Goal: Information Seeking & Learning: Learn about a topic

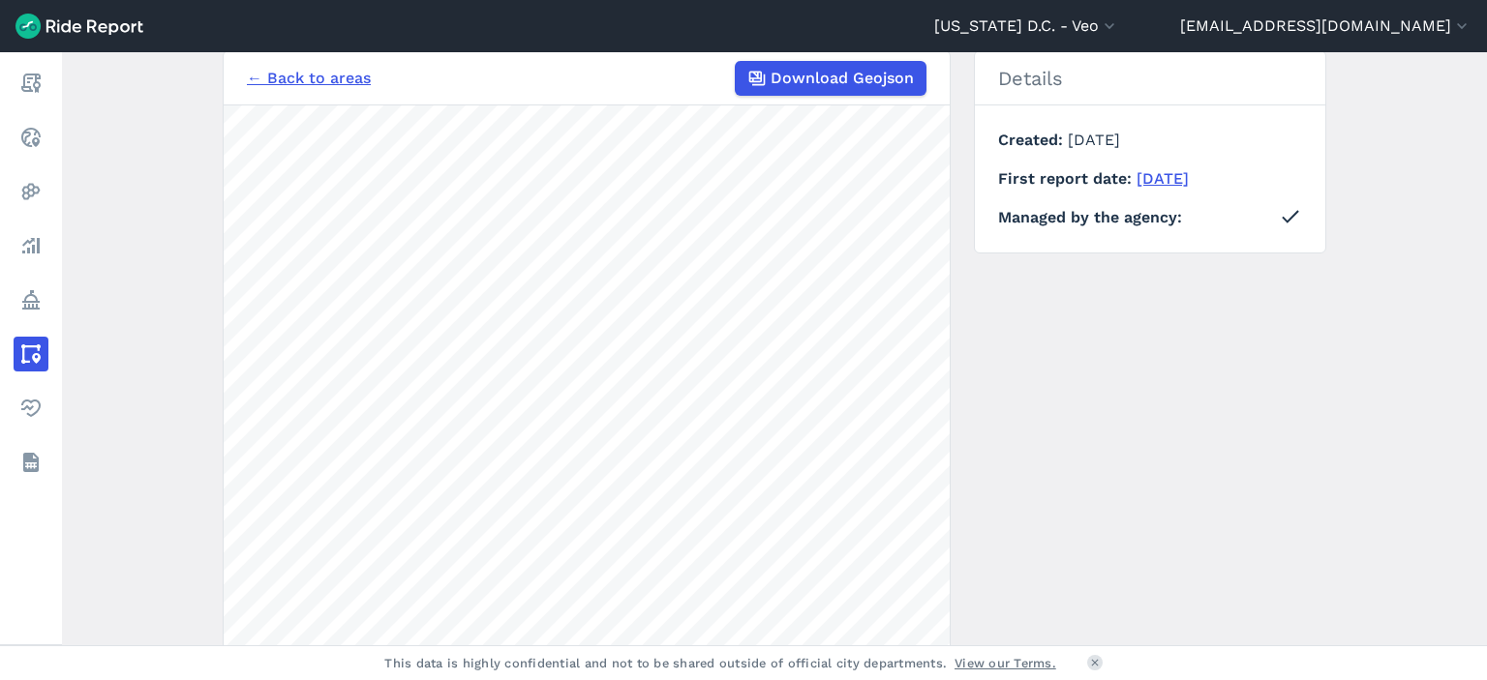
scroll to position [182, 0]
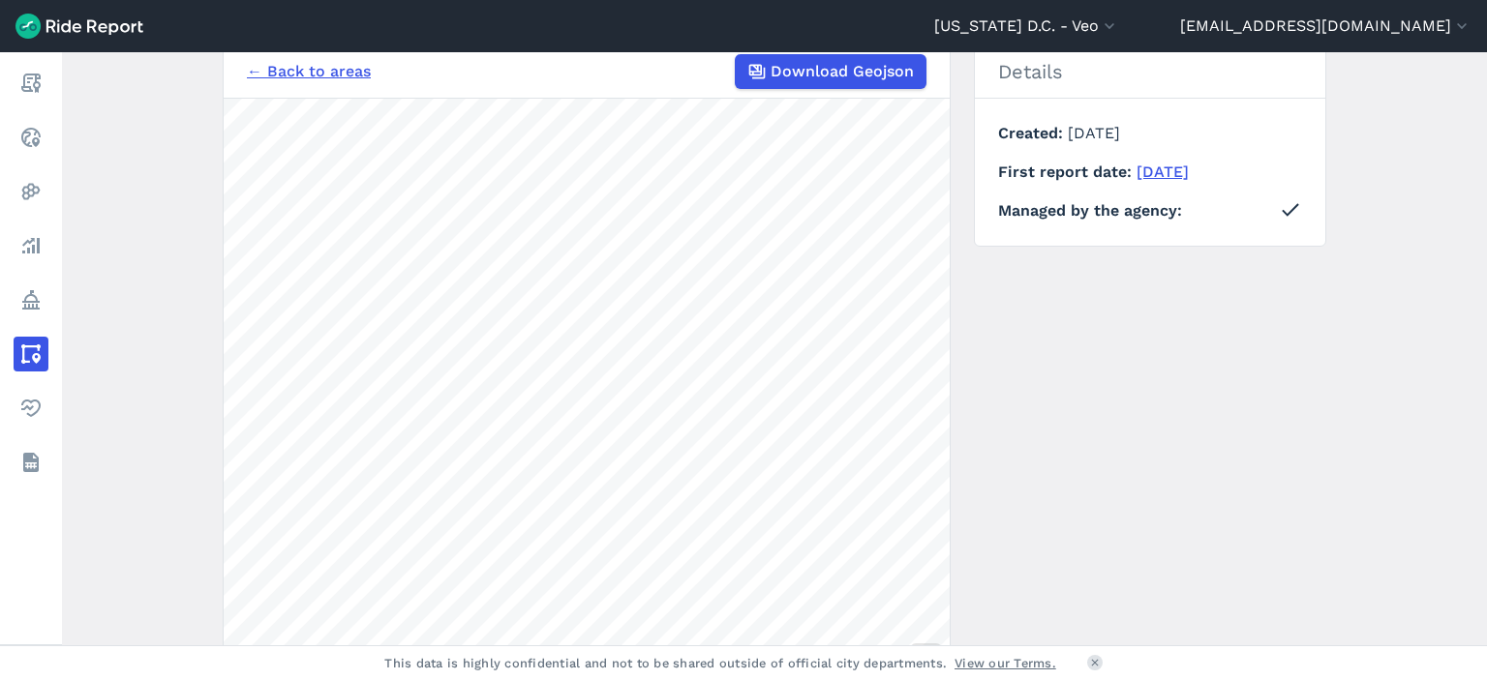
click at [978, 437] on div "← Back to areas Download Geojson 300 ft Details Created March 3, 2025 First rep…" at bounding box center [774, 408] width 1103 height 728
click at [260, 74] on link "← Back to areas" at bounding box center [309, 71] width 124 height 23
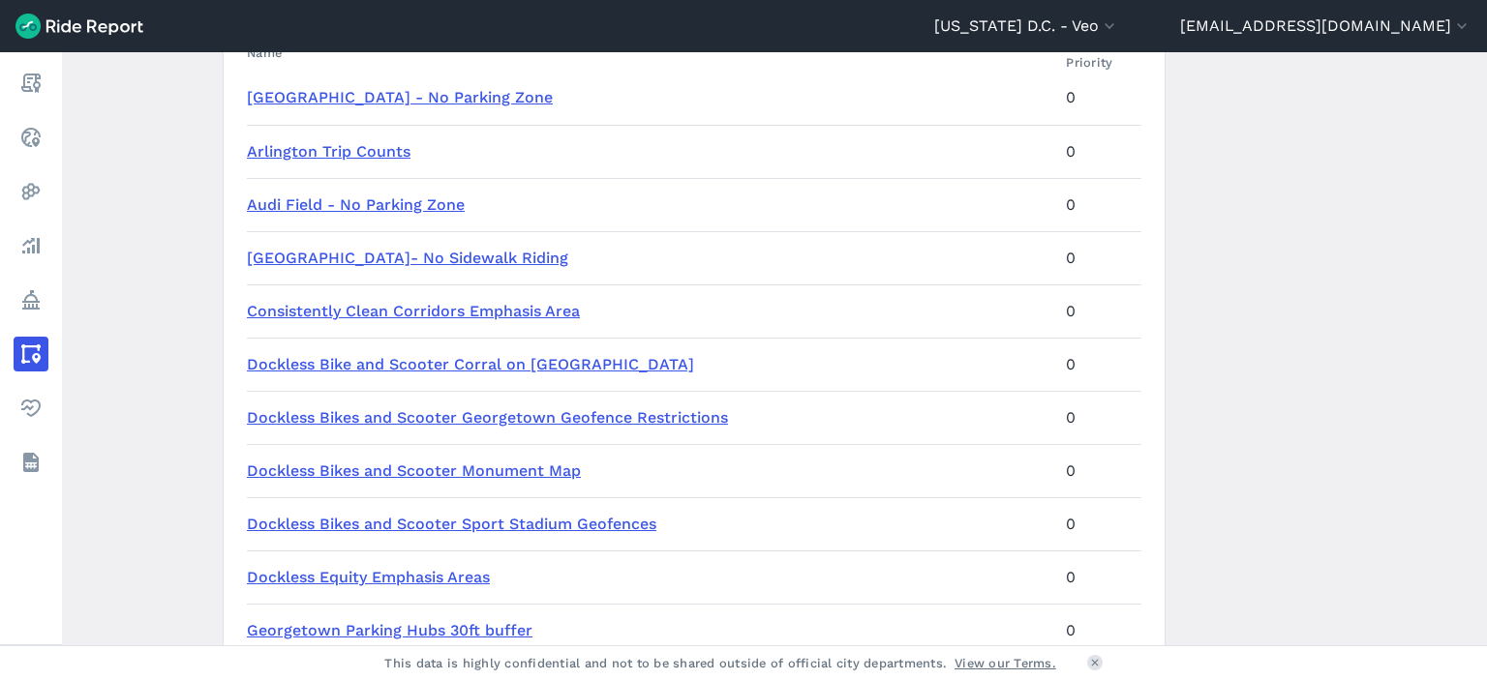
scroll to position [252, 0]
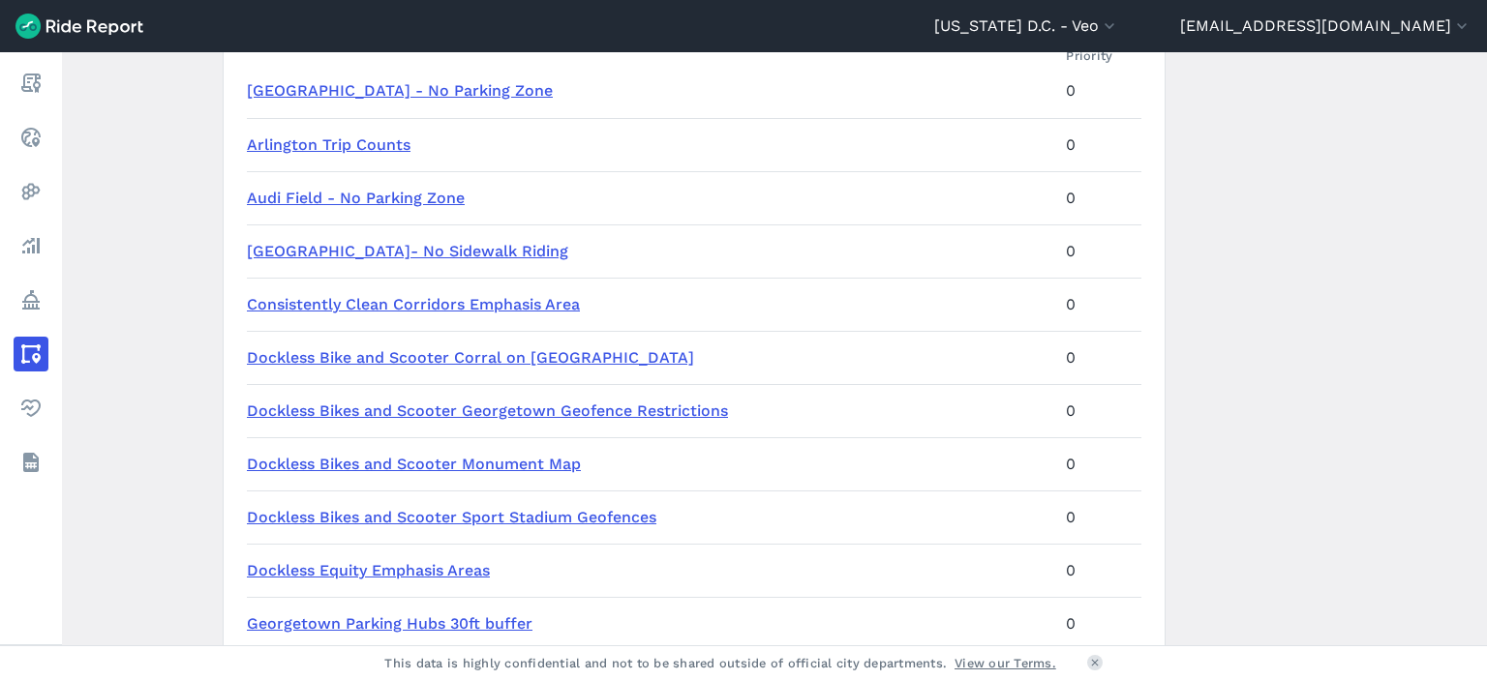
click at [445, 466] on link "Dockless Bikes and Scooter Monument Map" at bounding box center [414, 464] width 334 height 18
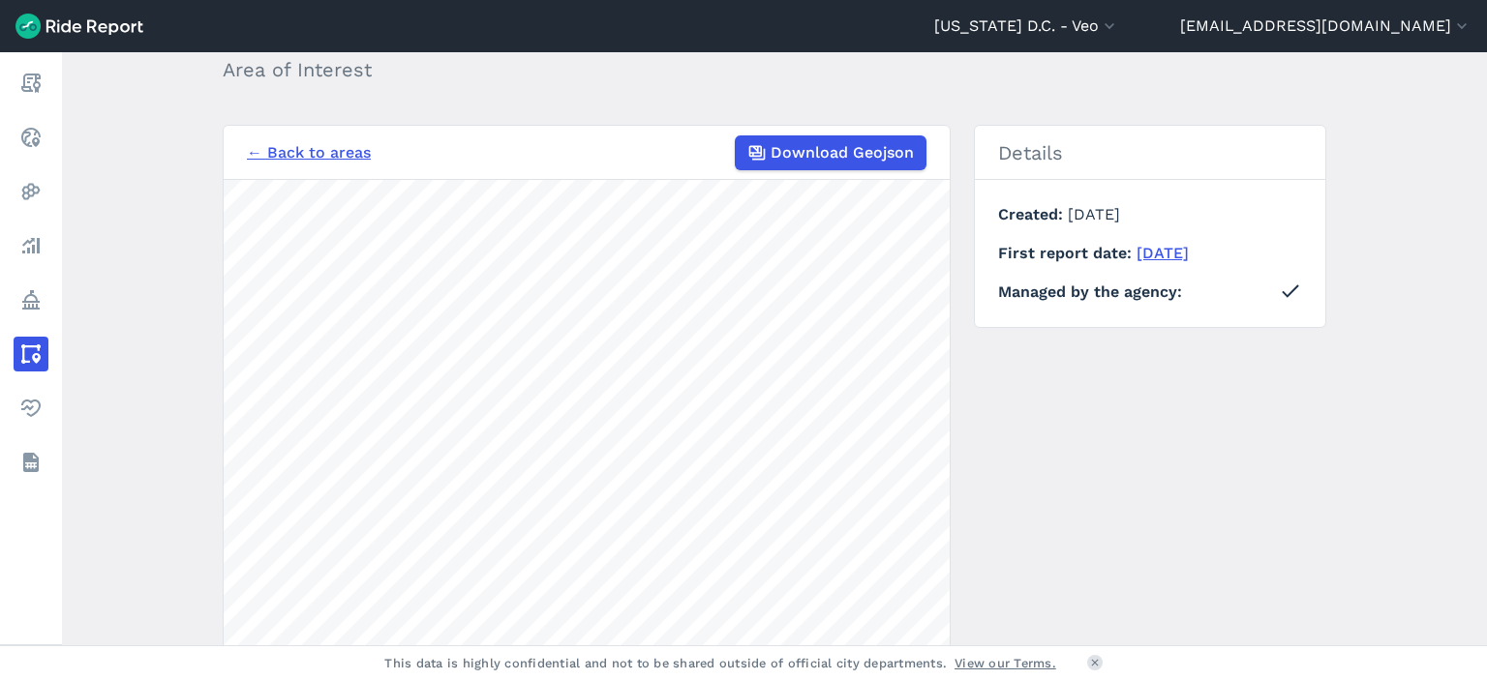
scroll to position [97, 0]
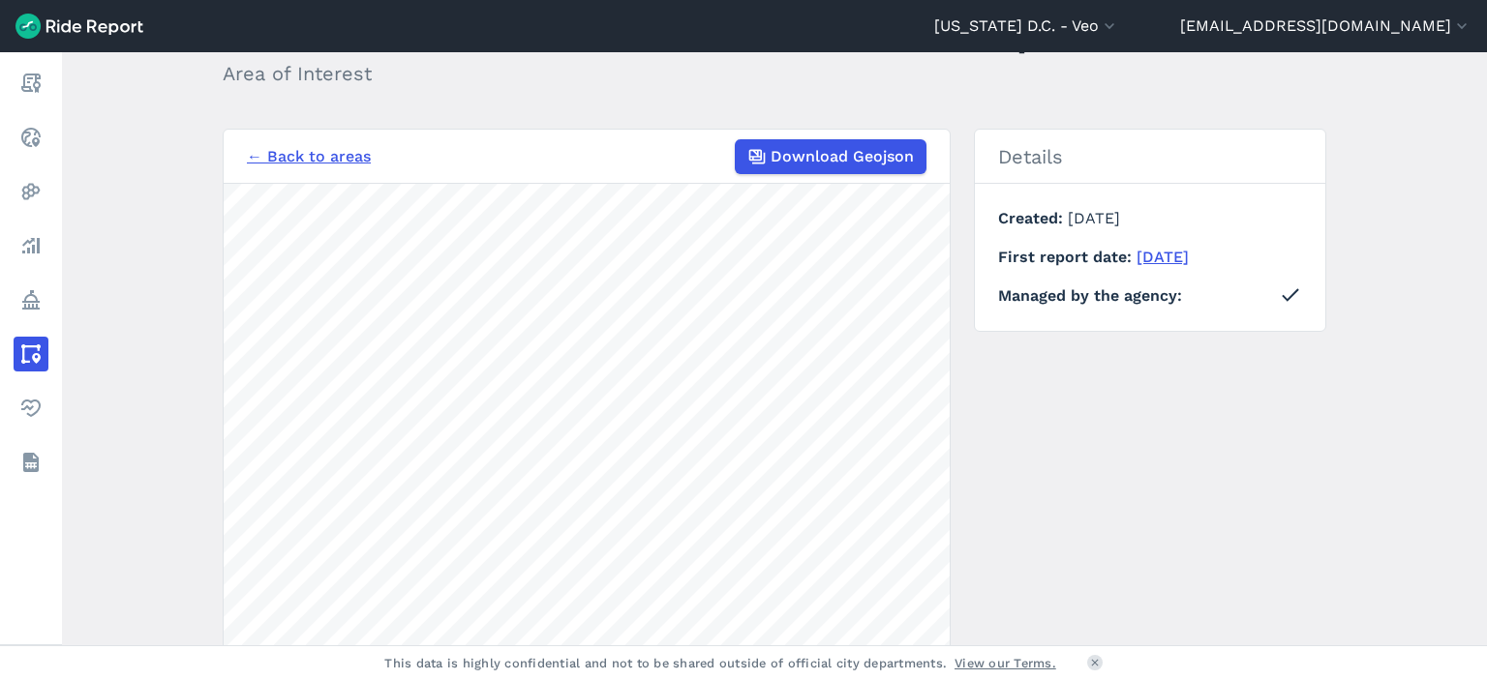
click at [293, 153] on link "← Back to areas" at bounding box center [309, 156] width 124 height 23
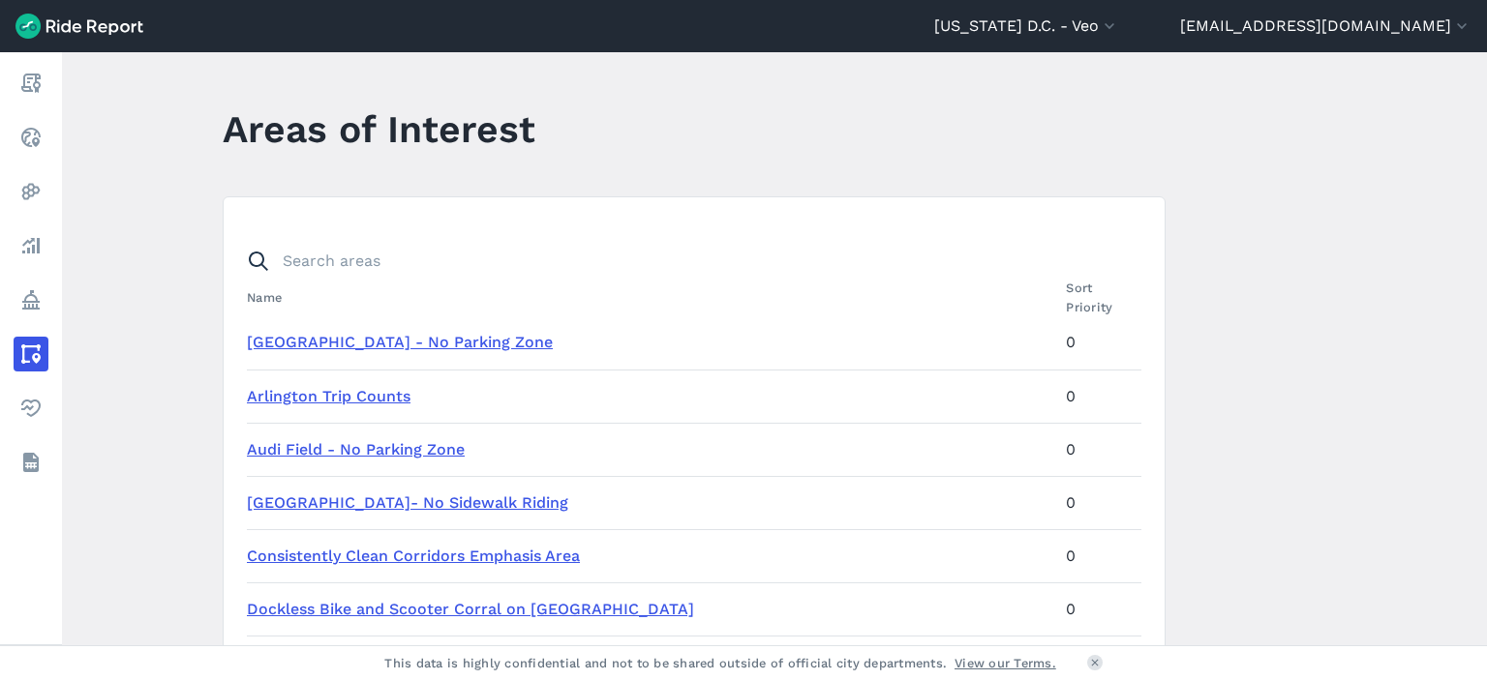
click at [478, 339] on link "American University - No Parking Zone" at bounding box center [400, 342] width 306 height 18
click at [375, 397] on link "Arlington Trip Counts" at bounding box center [329, 396] width 164 height 18
click at [371, 440] on link "Audi Field - No Parking Zone" at bounding box center [356, 449] width 218 height 18
click at [374, 503] on link "Central Business District- No Sidewalk Riding" at bounding box center [407, 503] width 321 height 18
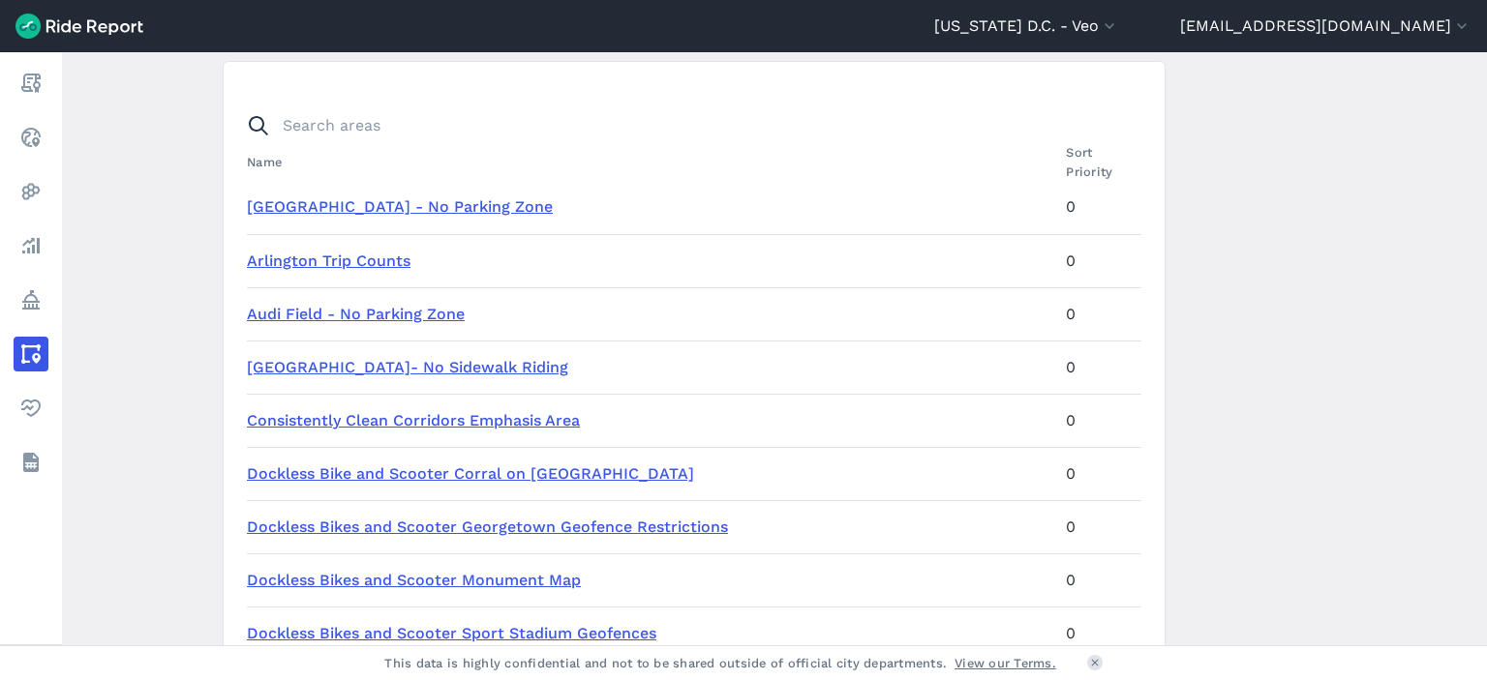
scroll to position [194, 0]
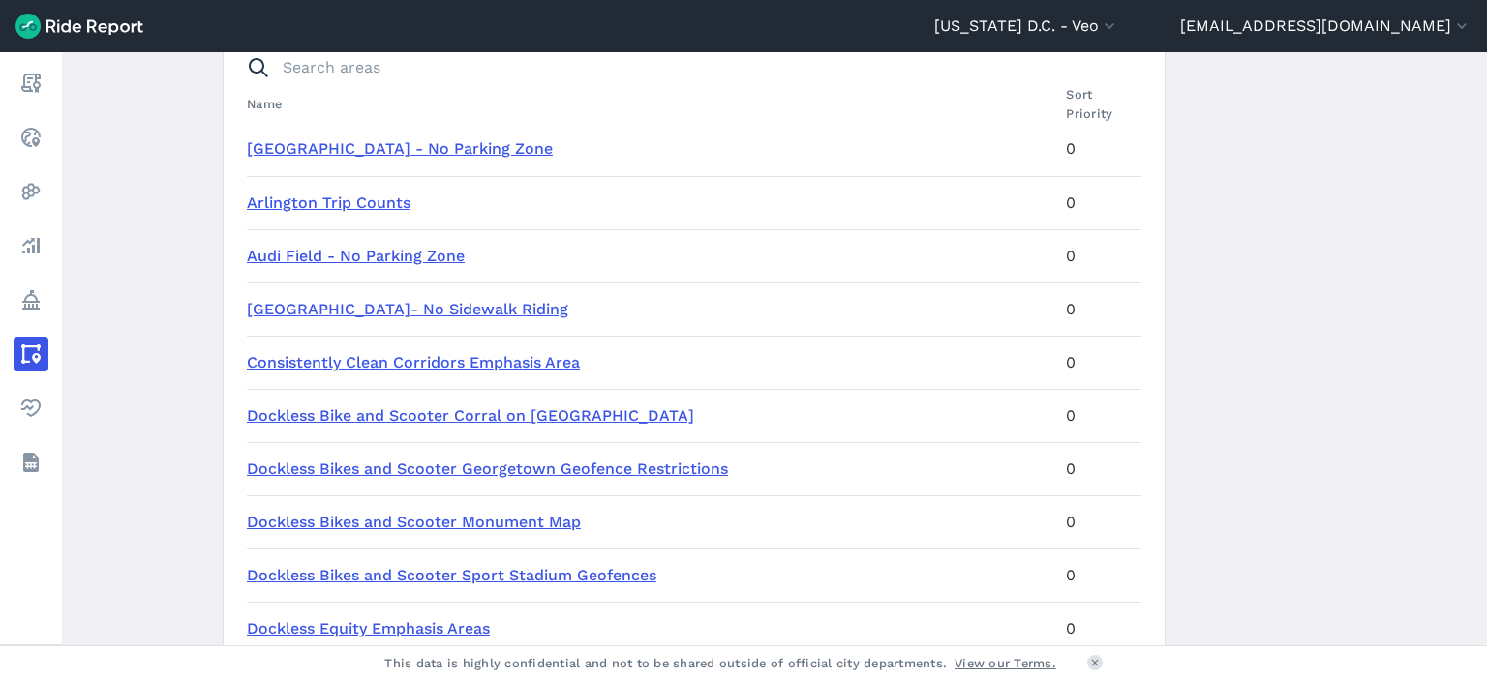
drag, startPoint x: 445, startPoint y: 359, endPoint x: 445, endPoint y: 382, distance: 23.2
click at [445, 359] on link "Consistently Clean Corridors Emphasis Area" at bounding box center [413, 362] width 333 height 18
click at [443, 412] on link "Dockless Bike and Scooter Corral on National Mall" at bounding box center [470, 416] width 447 height 18
click at [443, 470] on link "Dockless Bikes and Scooter Georgetown Geofence Restrictions" at bounding box center [487, 469] width 481 height 18
click at [445, 520] on link "Dockless Bikes and Scooter Monument Map" at bounding box center [414, 522] width 334 height 18
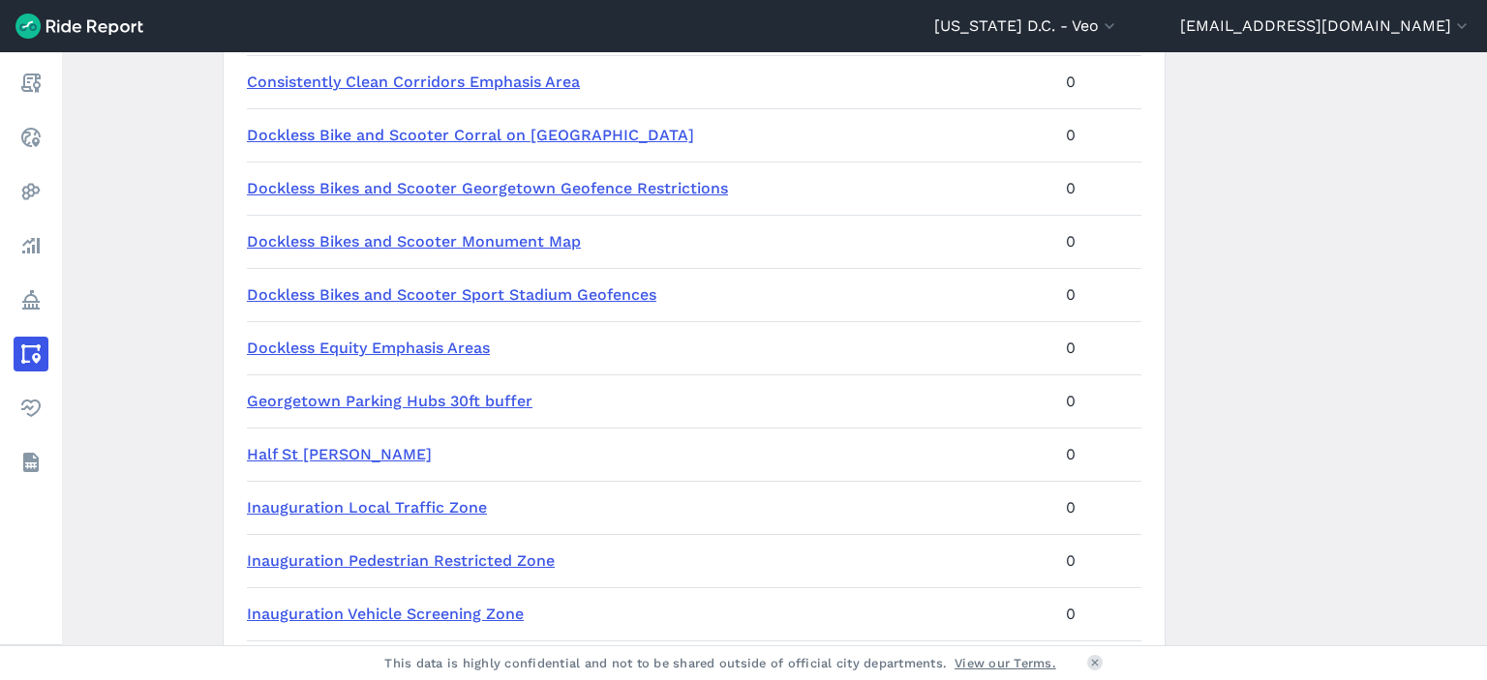
scroll to position [484, 0]
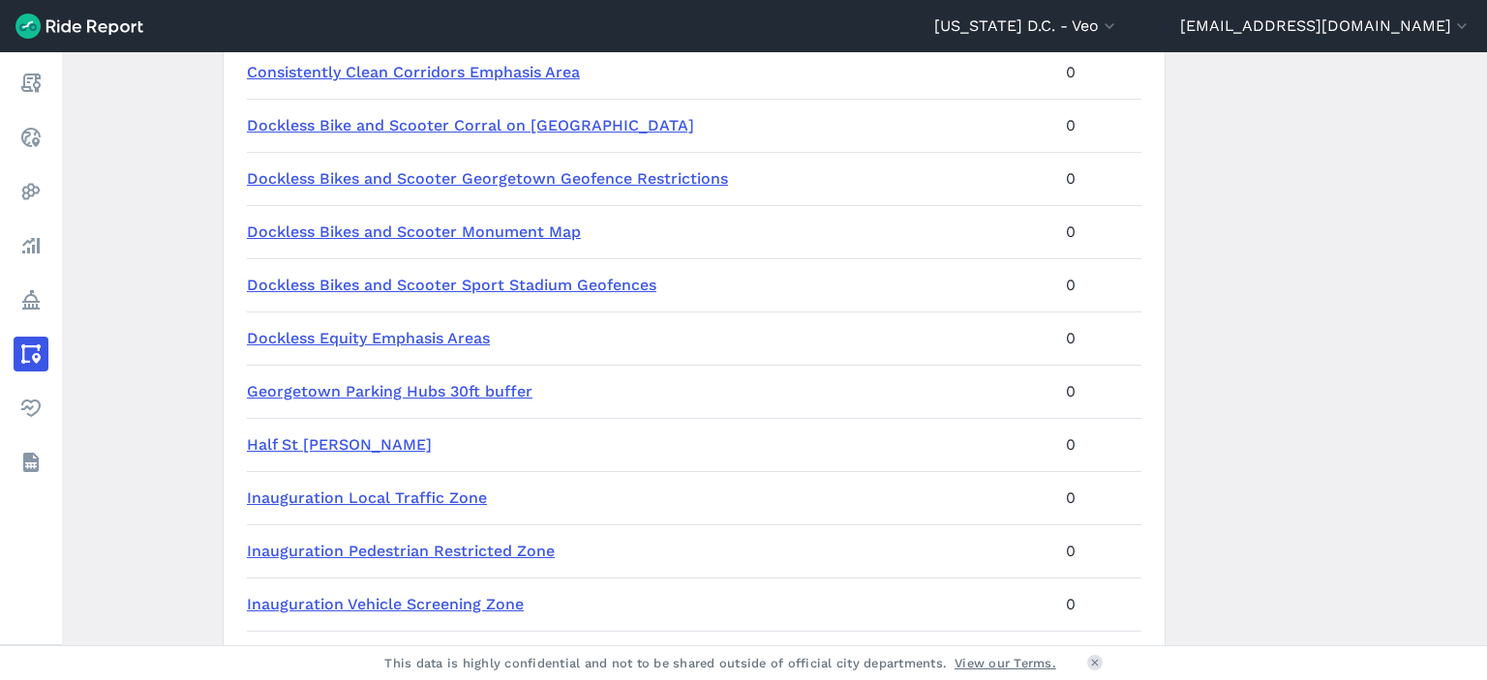
click at [561, 285] on link "Dockless Bikes and Scooter Sport Stadium Geofences" at bounding box center [451, 285] width 409 height 18
click at [461, 344] on link "Dockless Equity Emphasis Areas" at bounding box center [368, 338] width 243 height 18
click at [438, 395] on link "Georgetown Parking Hubs 30ft buffer" at bounding box center [390, 391] width 286 height 18
click at [347, 448] on link "Half St SW Corral" at bounding box center [339, 445] width 185 height 18
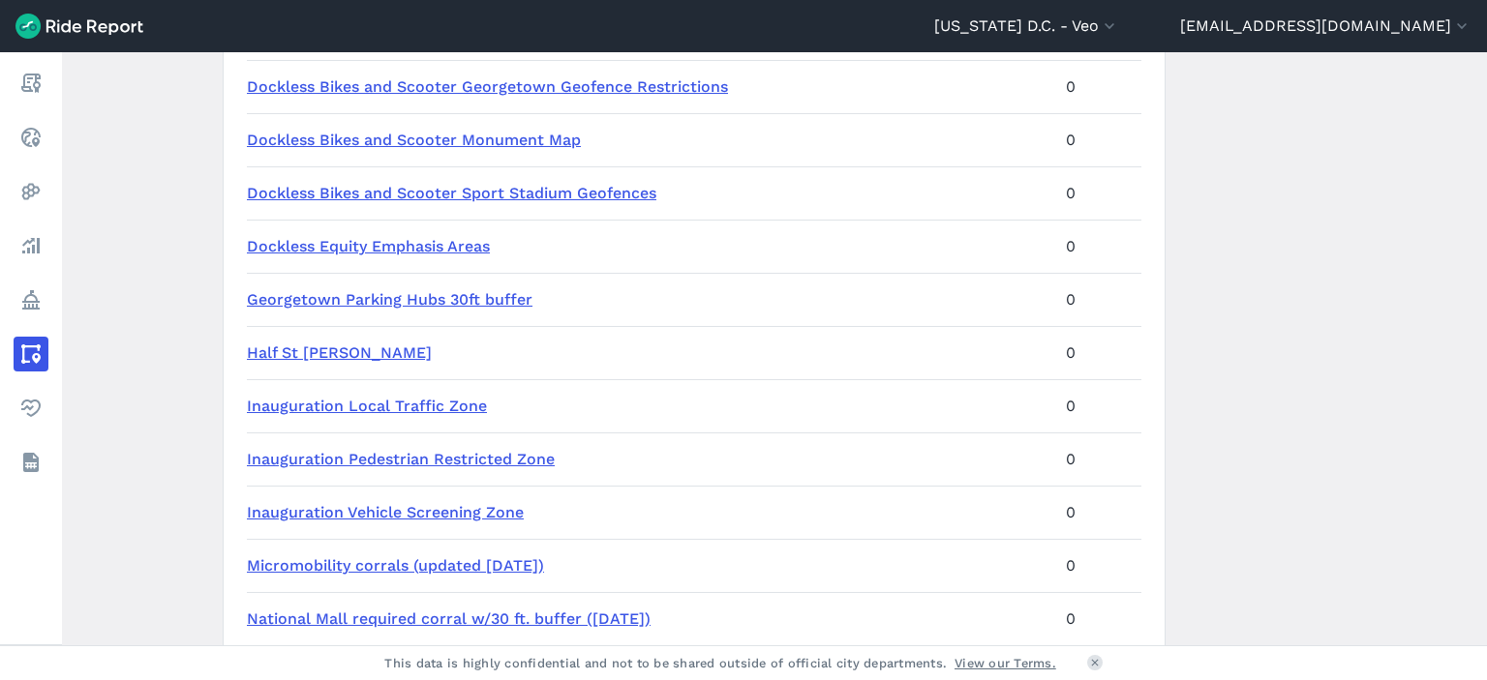
scroll to position [581, 0]
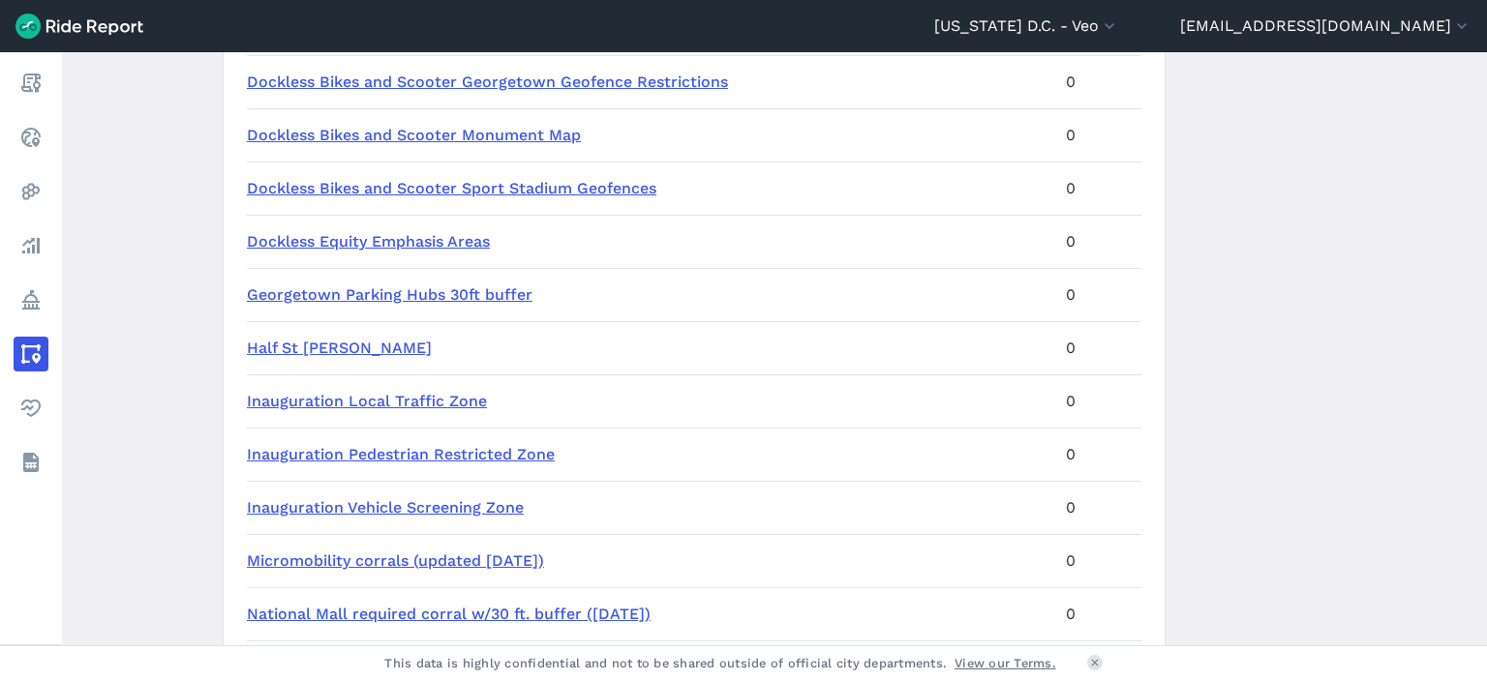
click at [464, 402] on link "Inauguration Local Traffic Zone" at bounding box center [367, 401] width 240 height 18
click at [462, 454] on link "Inauguration Pedestrian Restricted Zone" at bounding box center [401, 454] width 308 height 18
click at [441, 510] on link "Inauguration Vehicle Screening Zone" at bounding box center [385, 507] width 277 height 18
click at [434, 558] on link "Micromobility corrals (updated [DATE])" at bounding box center [395, 561] width 297 height 18
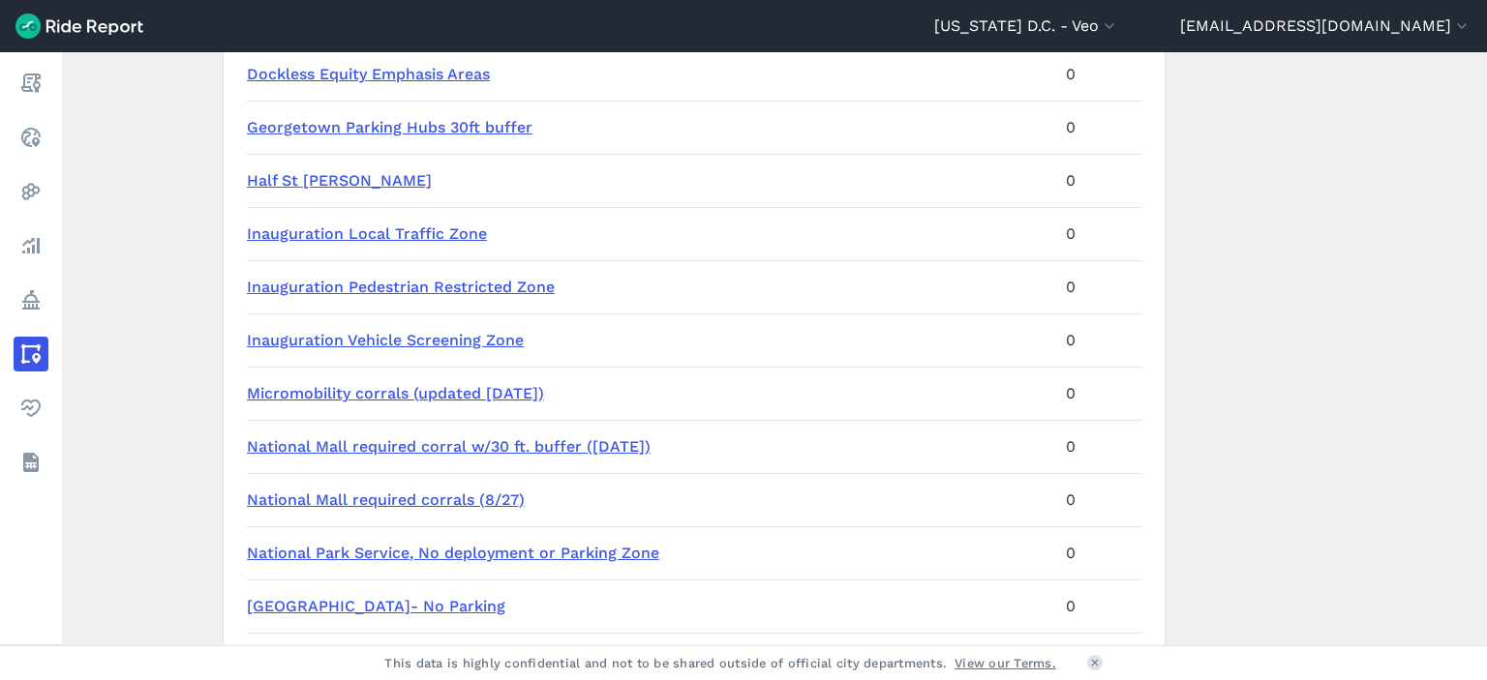
scroll to position [871, 0]
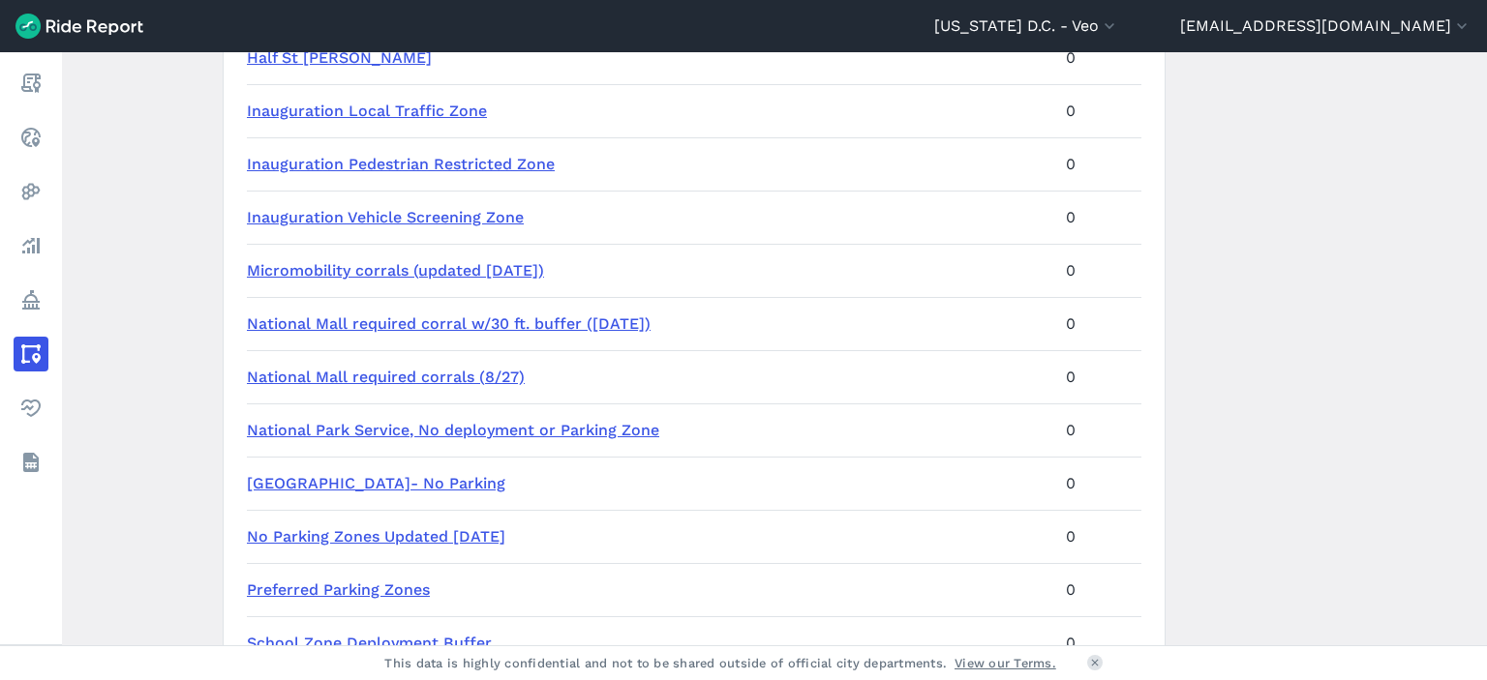
click at [421, 320] on link "National Mall required corral w/30 ft. buffer (8/27/2024)" at bounding box center [449, 324] width 404 height 18
click at [398, 372] on link "National Mall required corrals (8/27)" at bounding box center [386, 377] width 278 height 18
click at [382, 425] on link "National Park Service, No deployment or Parking Zone" at bounding box center [453, 430] width 412 height 18
click at [364, 483] on link "Nationals Field- No Parking" at bounding box center [376, 483] width 258 height 18
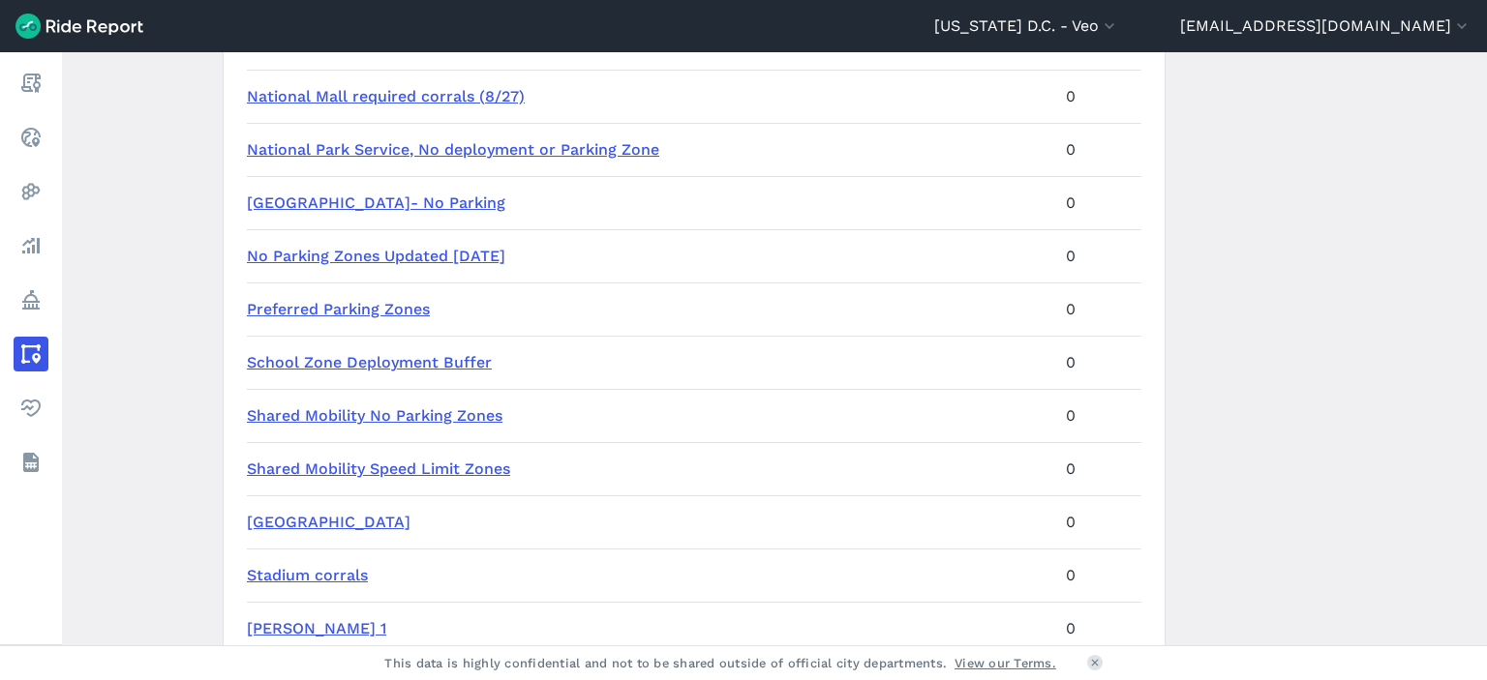
scroll to position [1162, 0]
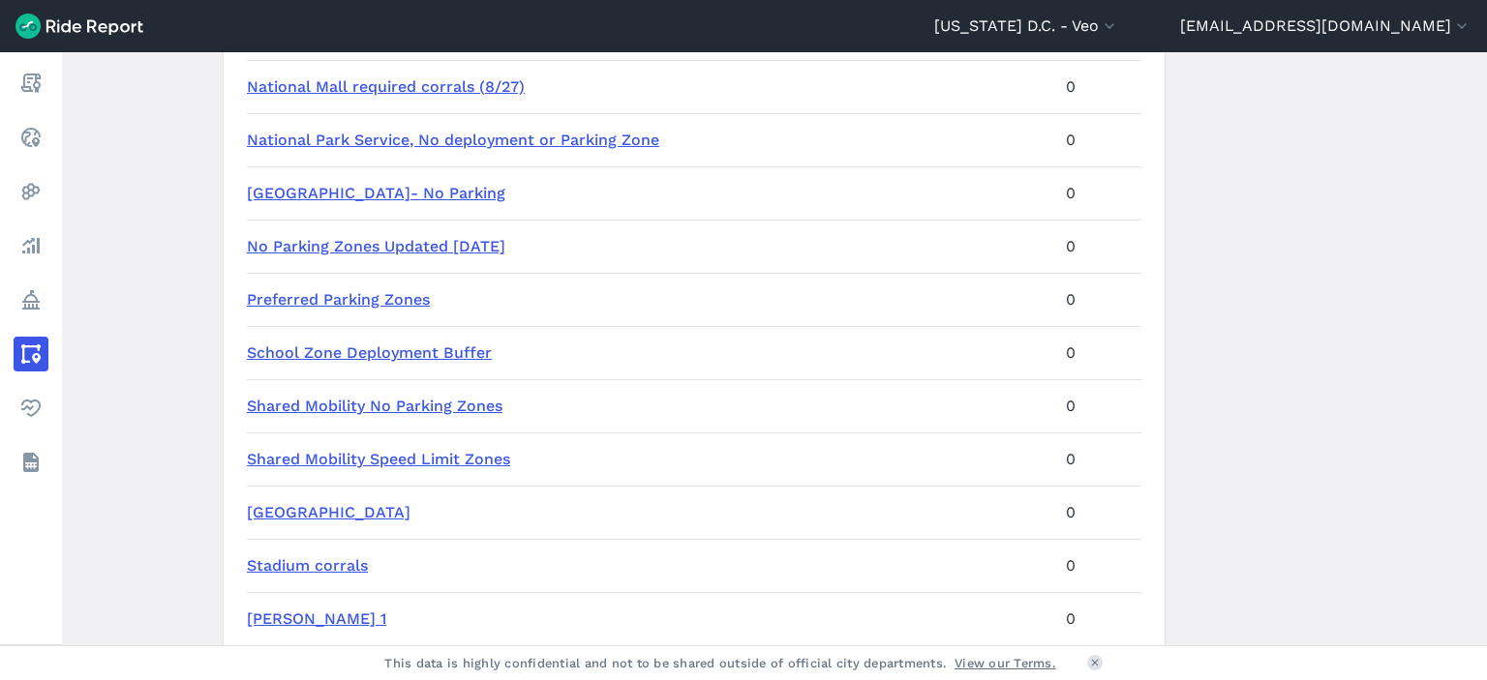
click at [387, 244] on link "No Parking Zones Updated 2.7.24" at bounding box center [376, 246] width 258 height 18
click at [360, 299] on link "Preferred Parking Zones" at bounding box center [338, 299] width 183 height 18
click at [372, 351] on link "School Zone Deployment Buffer" at bounding box center [369, 353] width 245 height 18
click at [372, 409] on link "Shared Mobility No Parking Zones" at bounding box center [375, 406] width 256 height 18
click at [368, 462] on link "Shared Mobility Speed Limit Zones" at bounding box center [378, 459] width 263 height 18
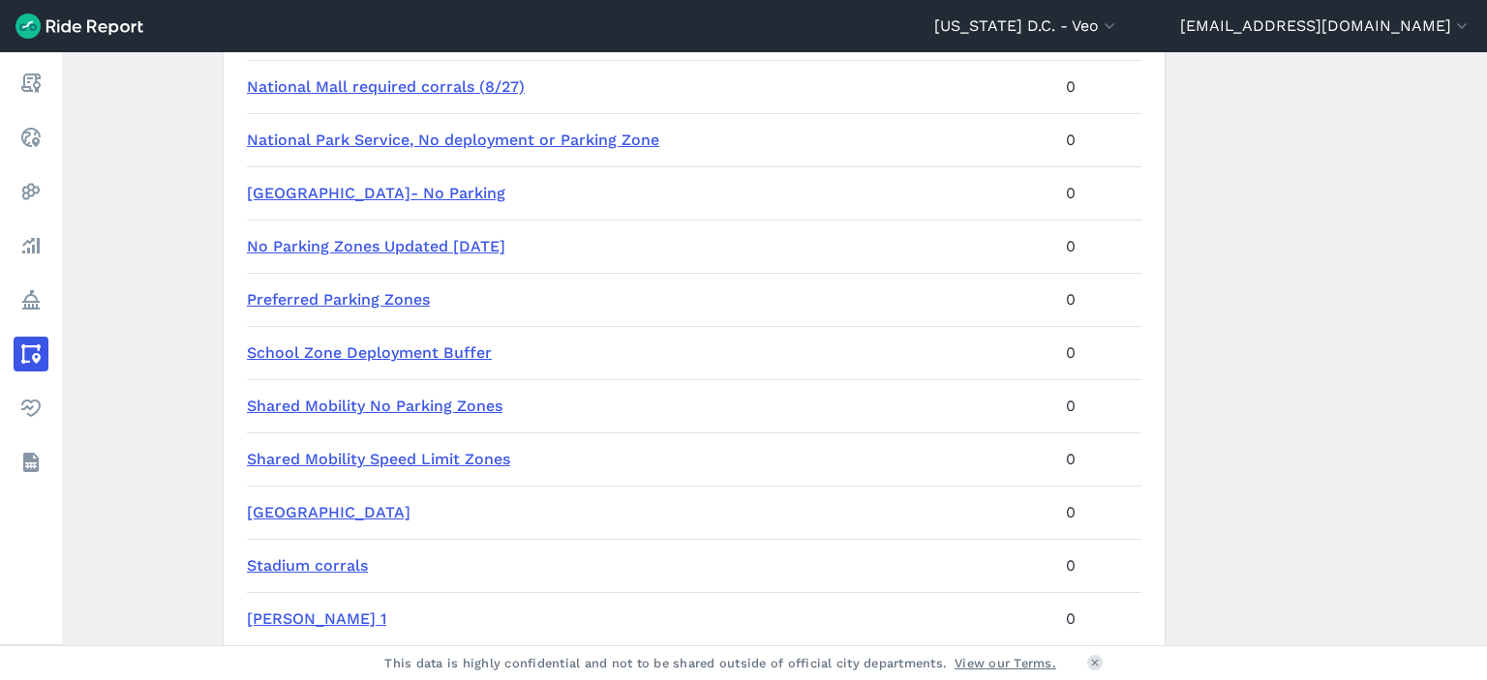
click at [362, 518] on link "South Capitol Corral - No Parking" at bounding box center [329, 512] width 164 height 18
click at [332, 564] on link "Stadium corrals" at bounding box center [307, 566] width 121 height 18
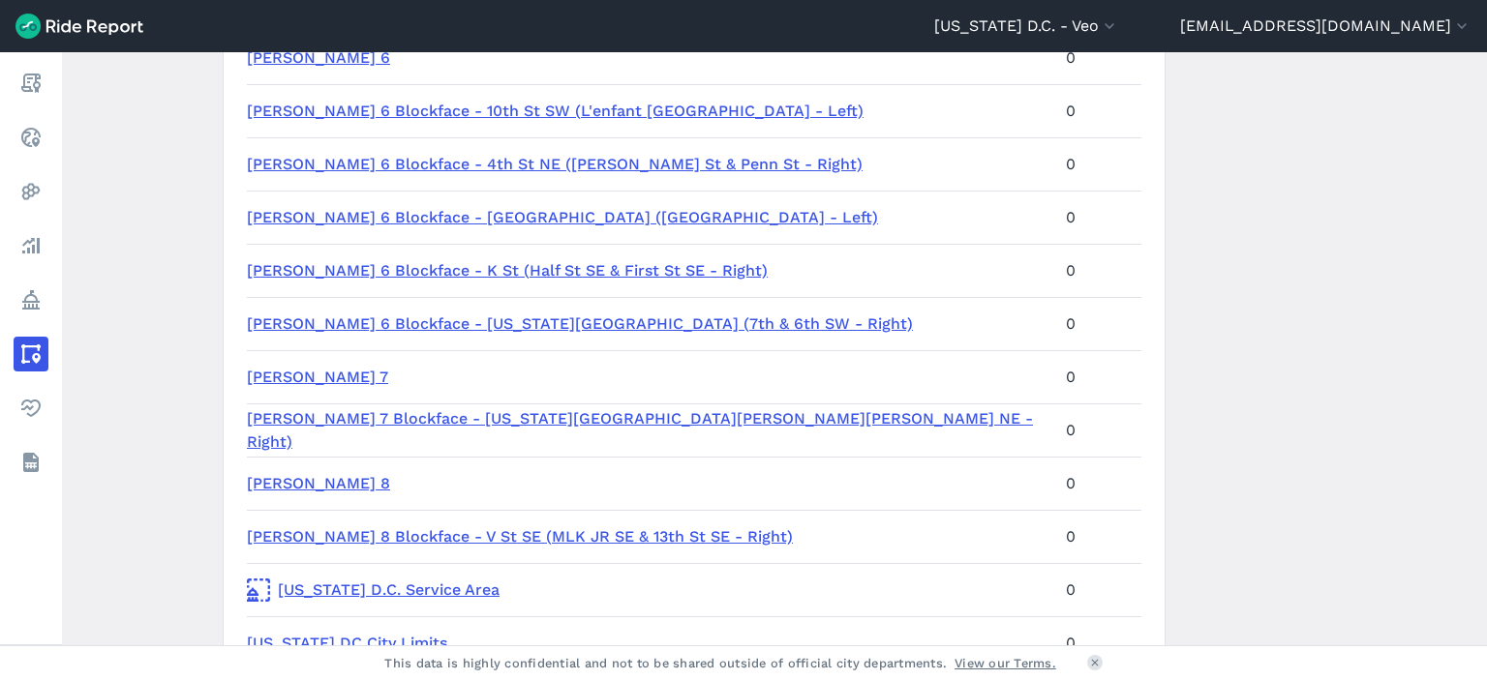
scroll to position [2710, 0]
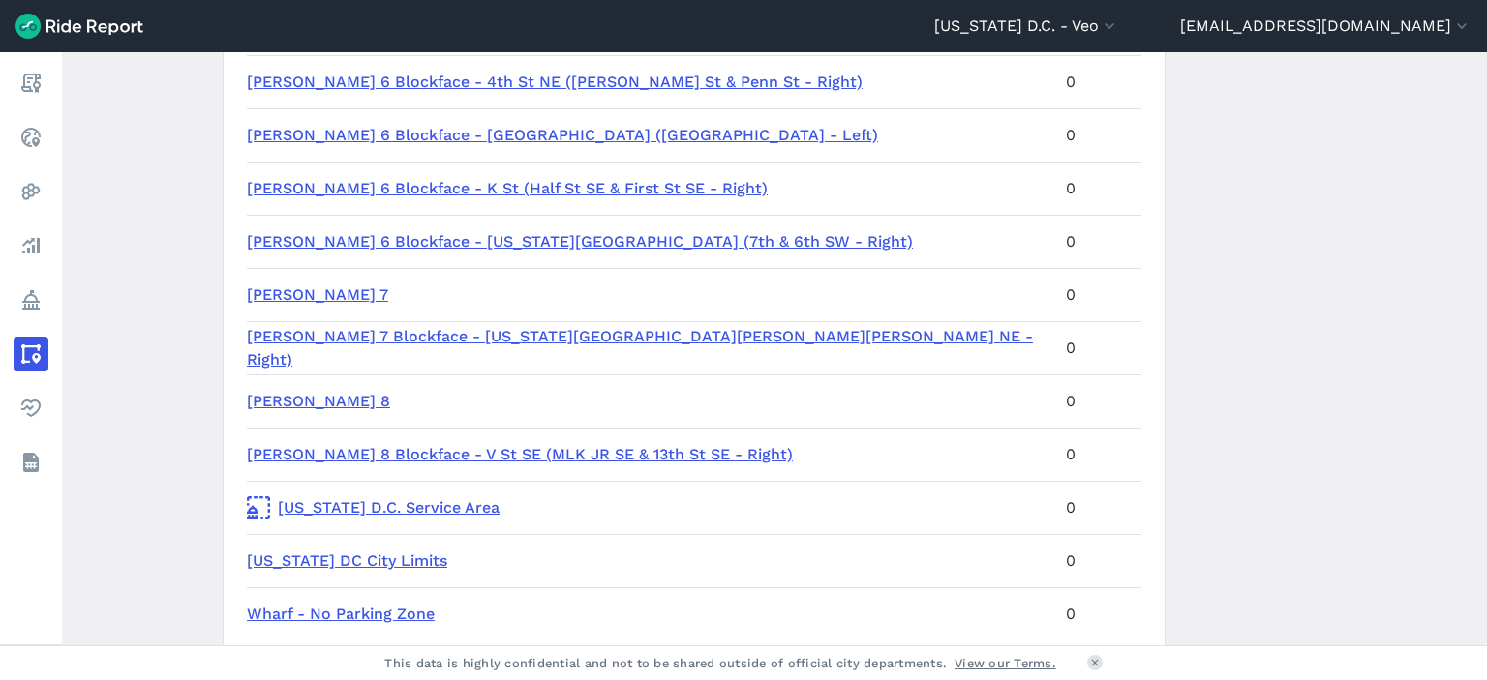
click at [374, 508] on link "Washington D.C. Service Area" at bounding box center [648, 508] width 803 height 23
click at [364, 556] on link "Washington DC City Limits" at bounding box center [347, 561] width 200 height 18
click at [346, 625] on td "Wharf - No Parking Zone" at bounding box center [652, 614] width 811 height 53
click at [347, 616] on link "Wharf - No Parking Zone" at bounding box center [341, 614] width 188 height 18
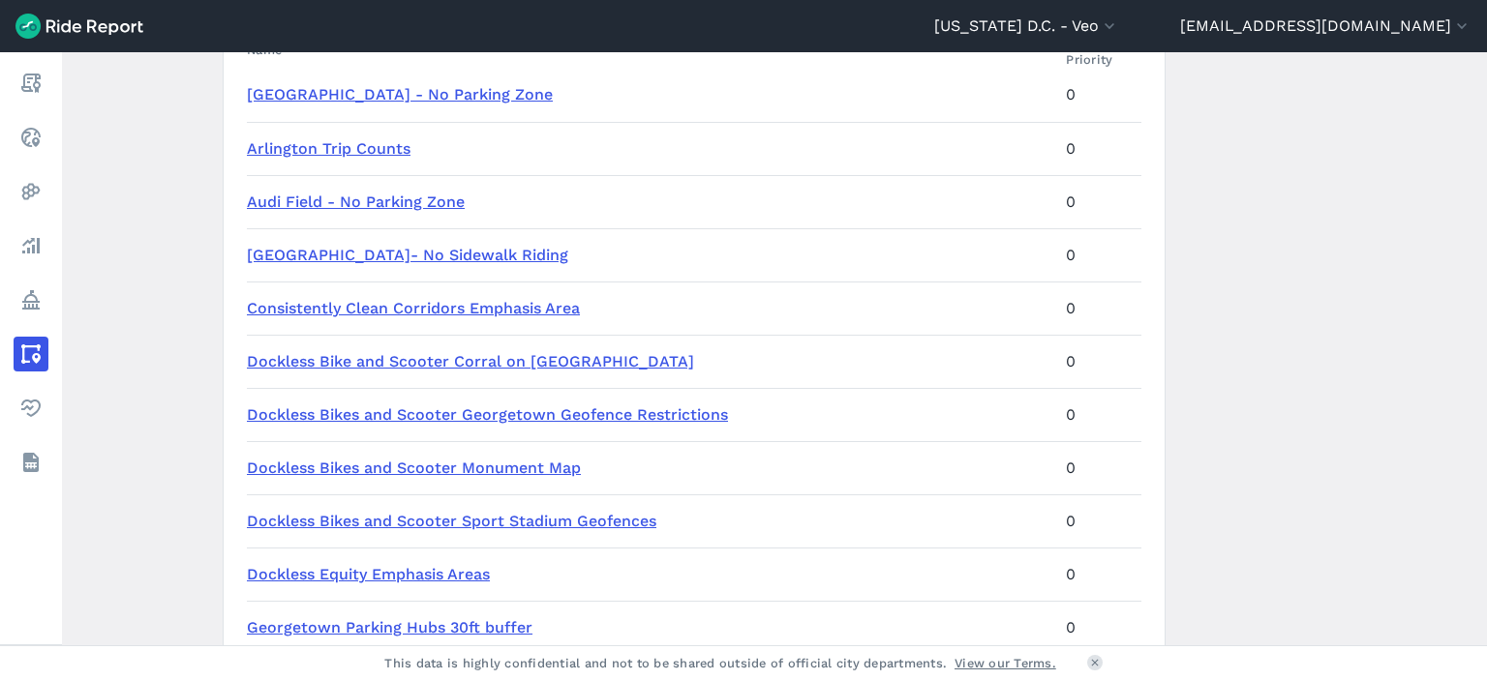
scroll to position [155, 0]
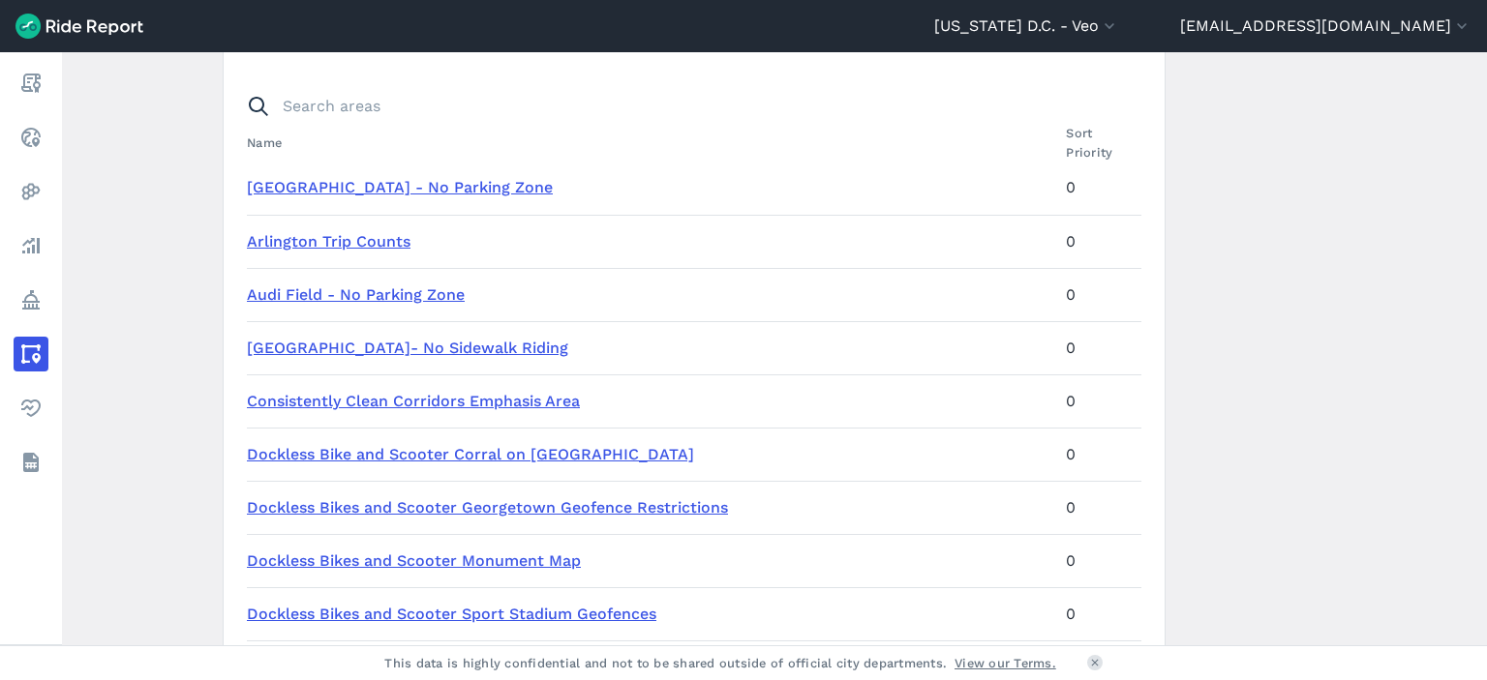
click at [108, 566] on main "Areas of Interest Name Sort Priority American University - No Parking Zone 0 Ar…" at bounding box center [774, 348] width 1425 height 593
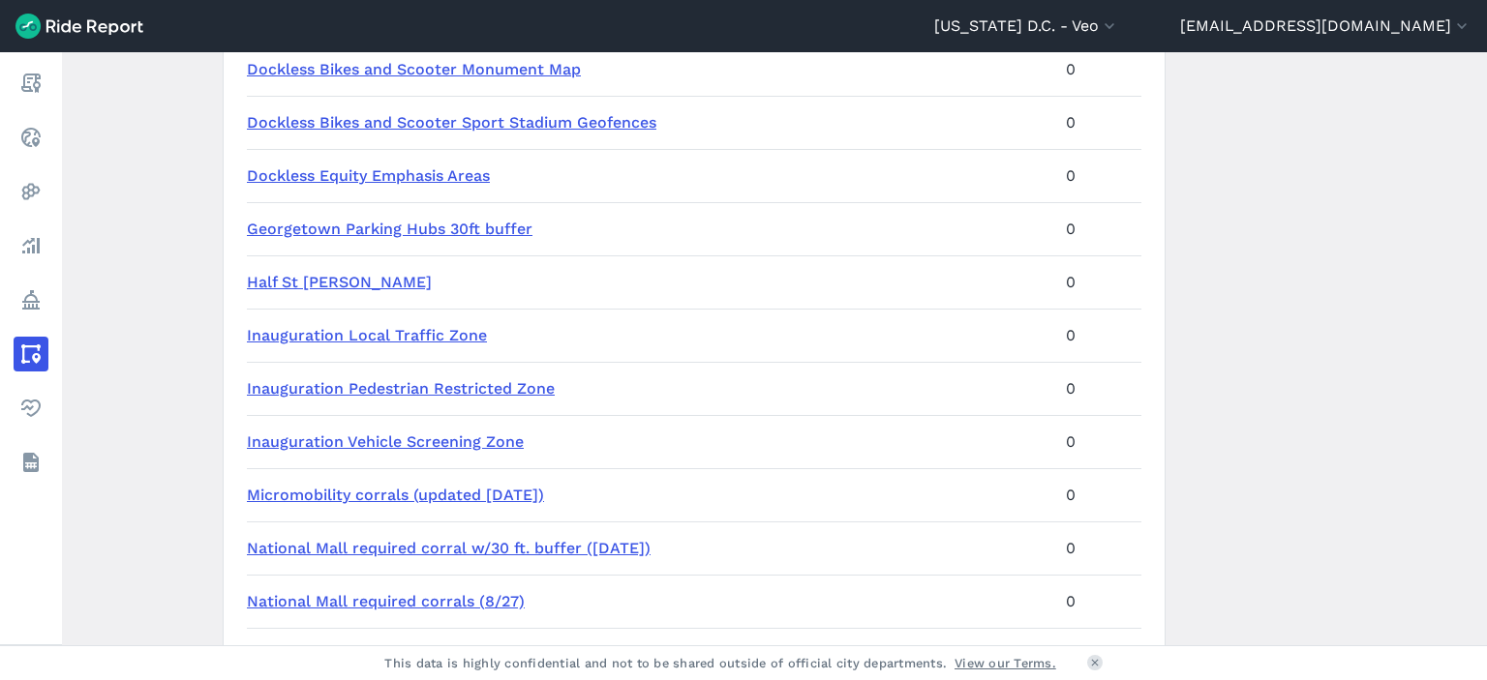
scroll to position [639, 0]
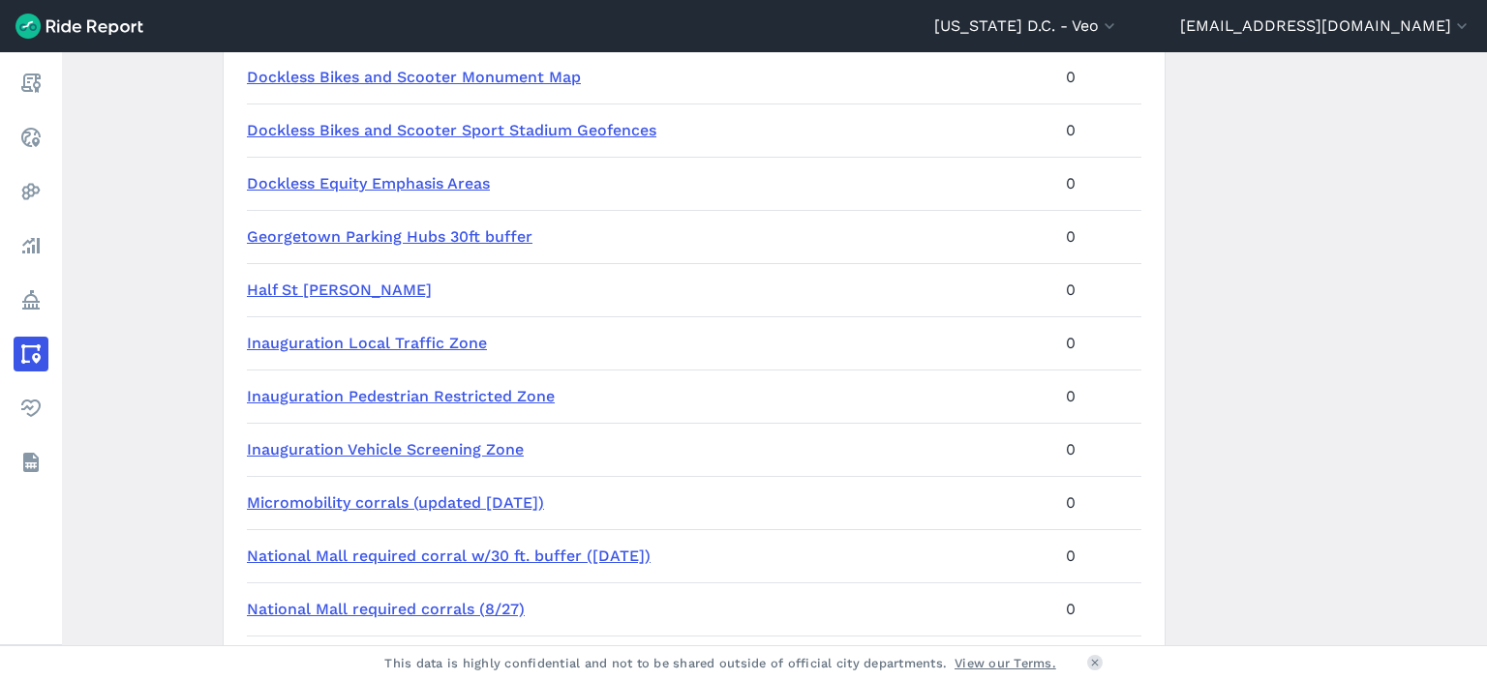
click at [422, 236] on link "Georgetown Parking Hubs 30ft buffer" at bounding box center [390, 236] width 286 height 18
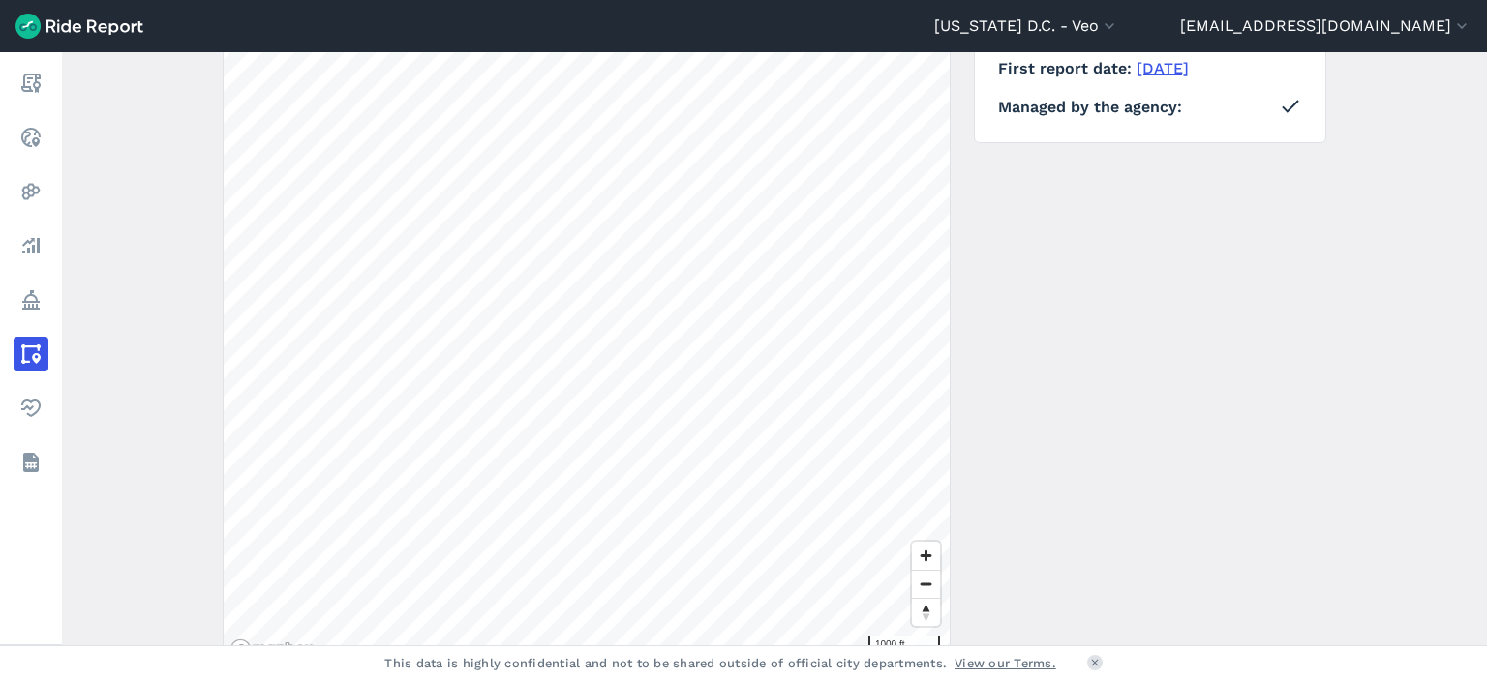
scroll to position [290, 0]
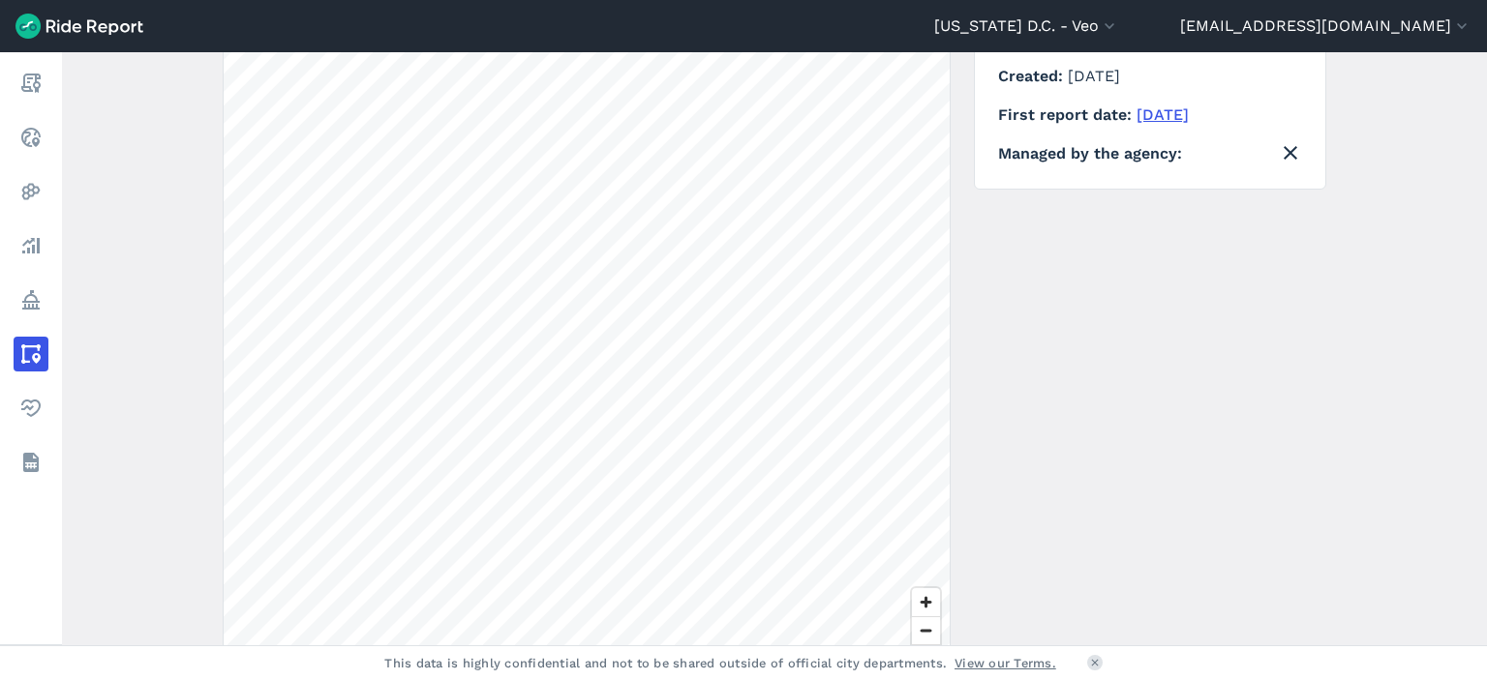
scroll to position [290, 0]
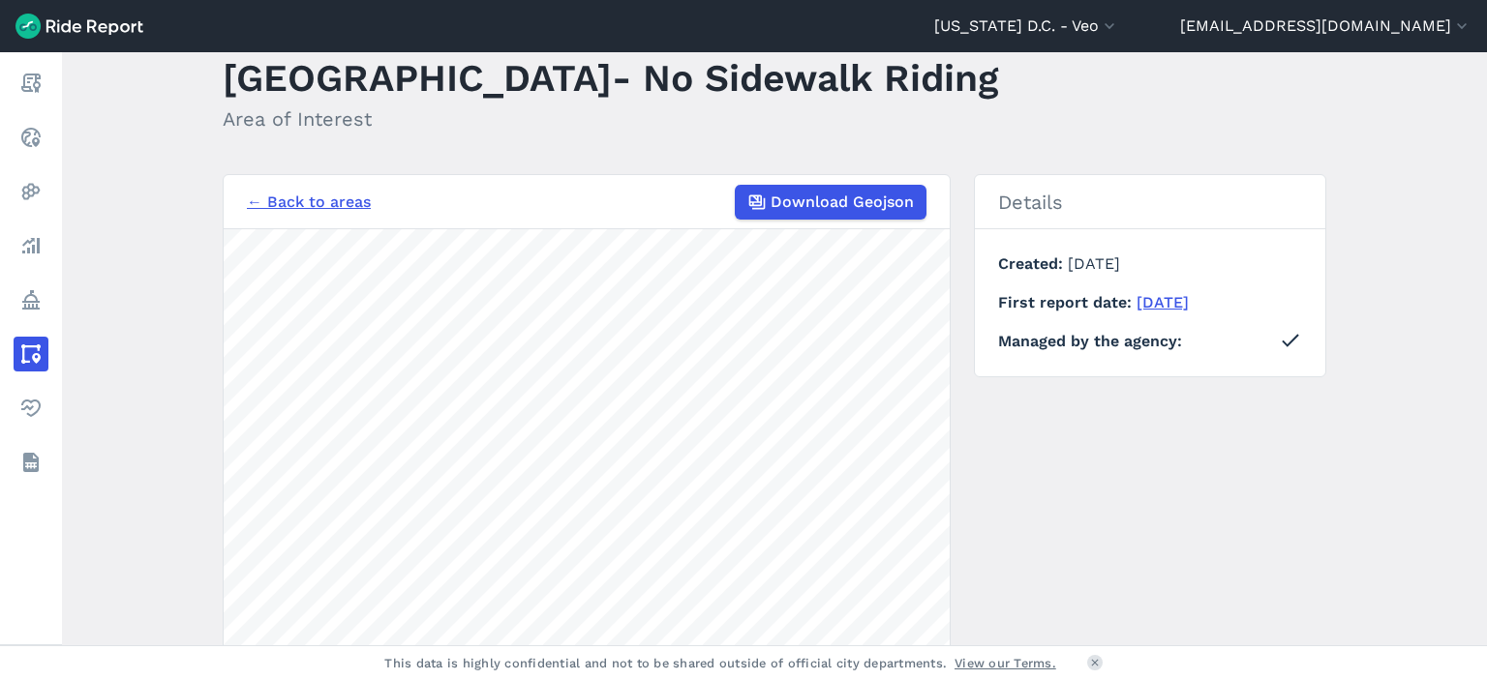
scroll to position [290, 0]
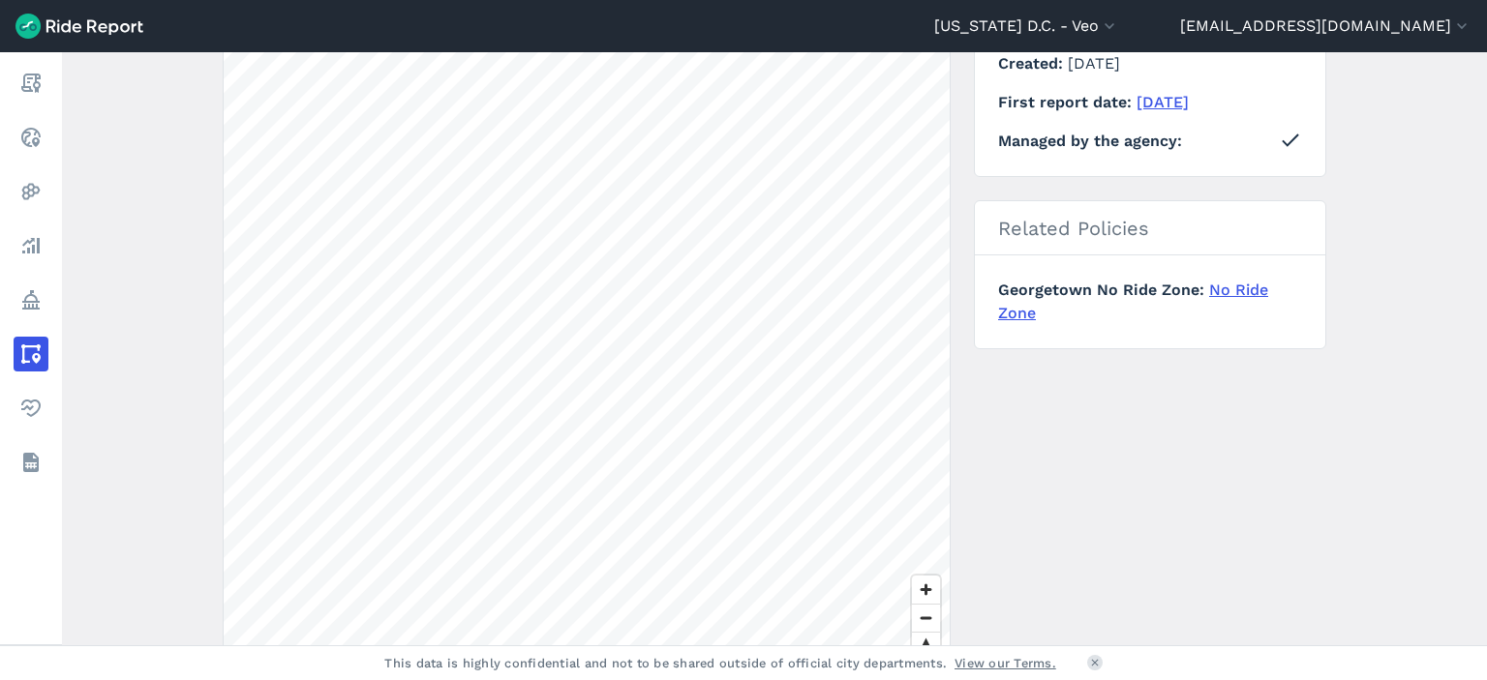
scroll to position [387, 0]
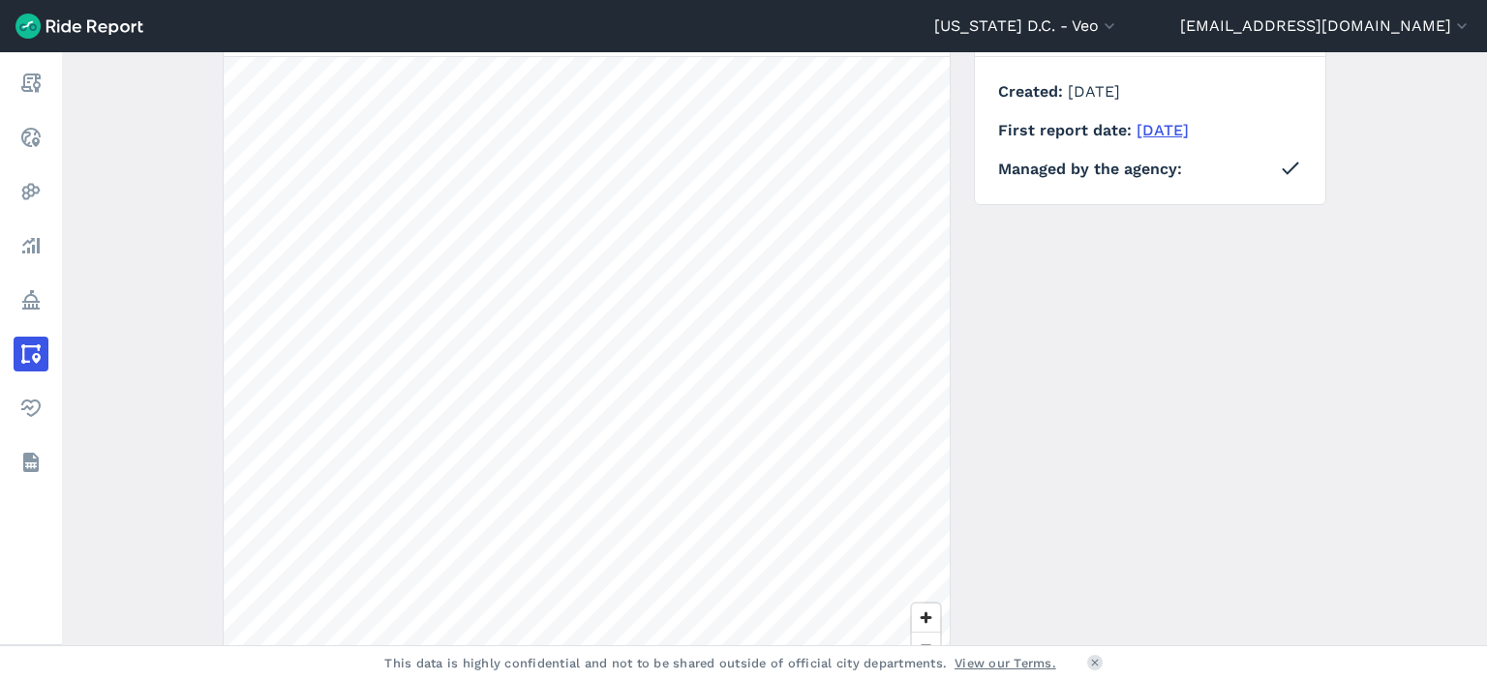
scroll to position [290, 0]
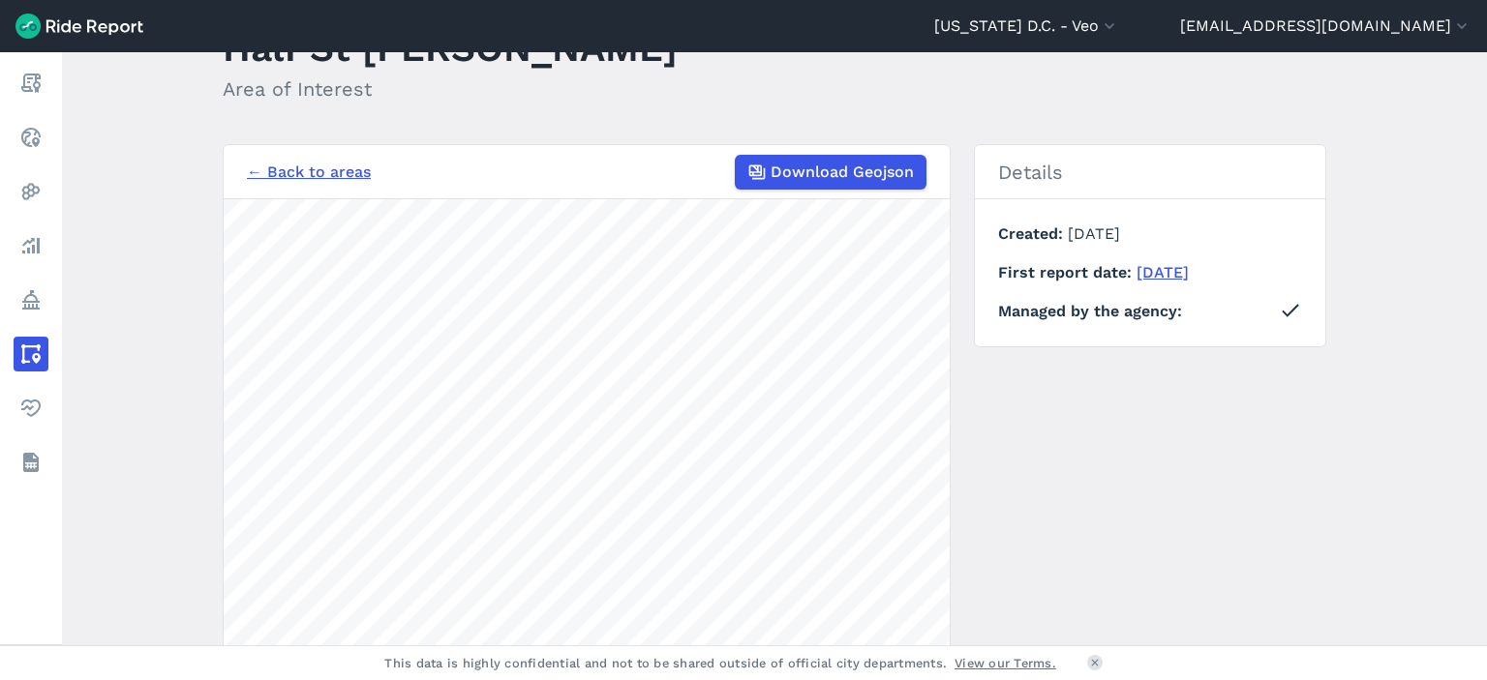
scroll to position [376, 0]
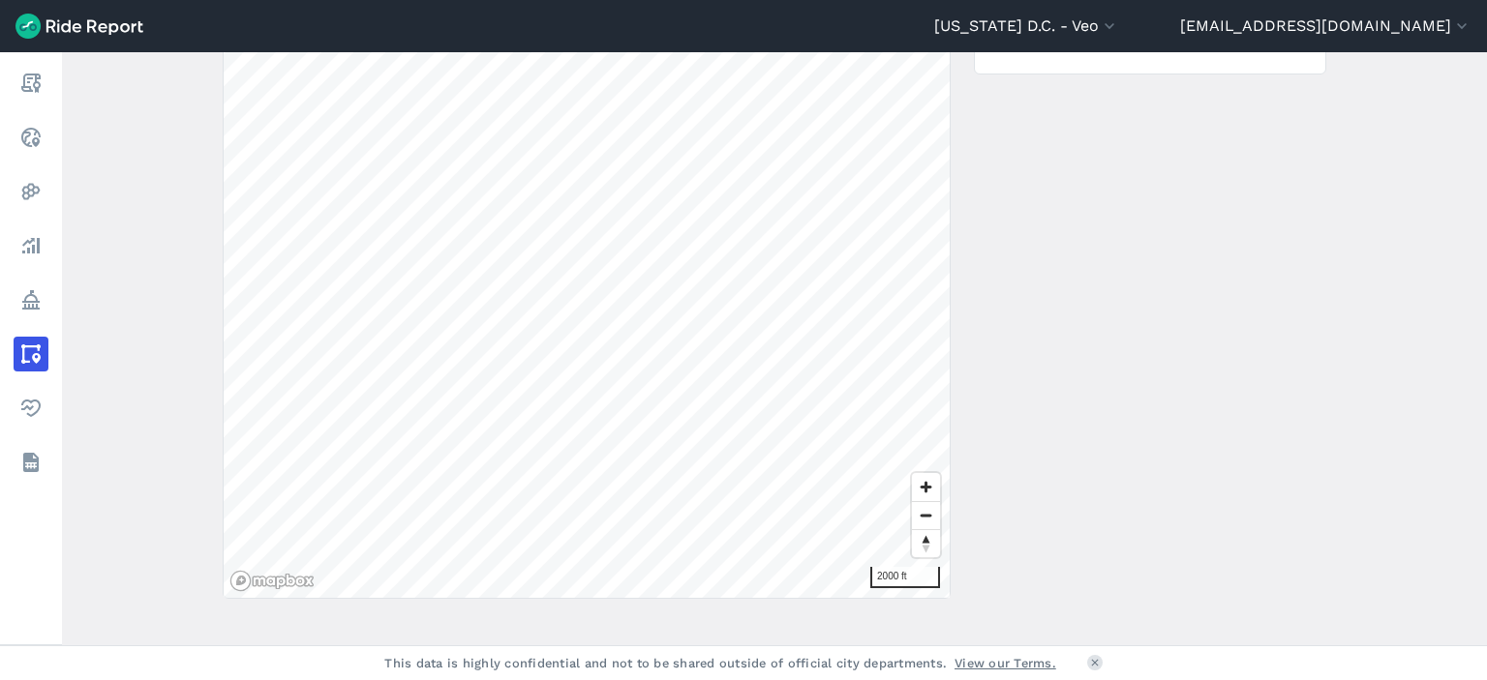
scroll to position [376, 0]
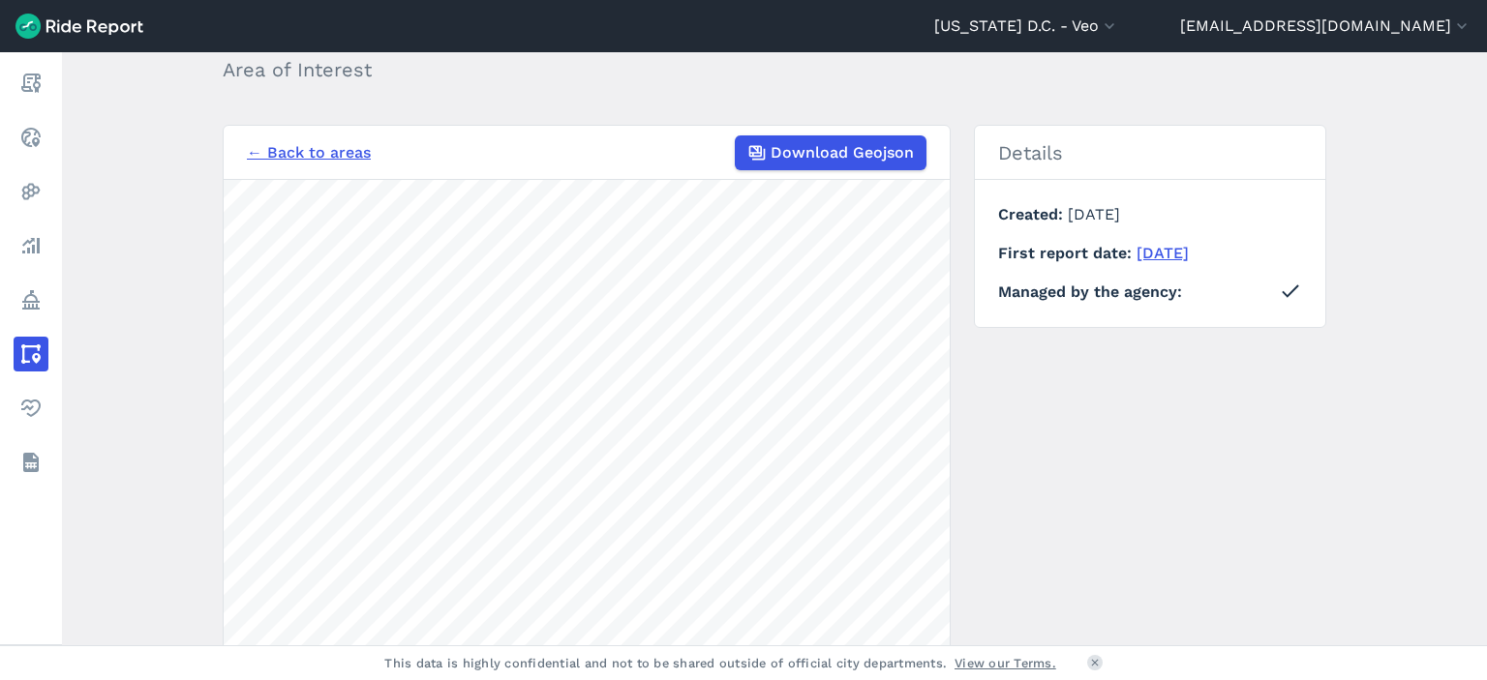
scroll to position [85, 0]
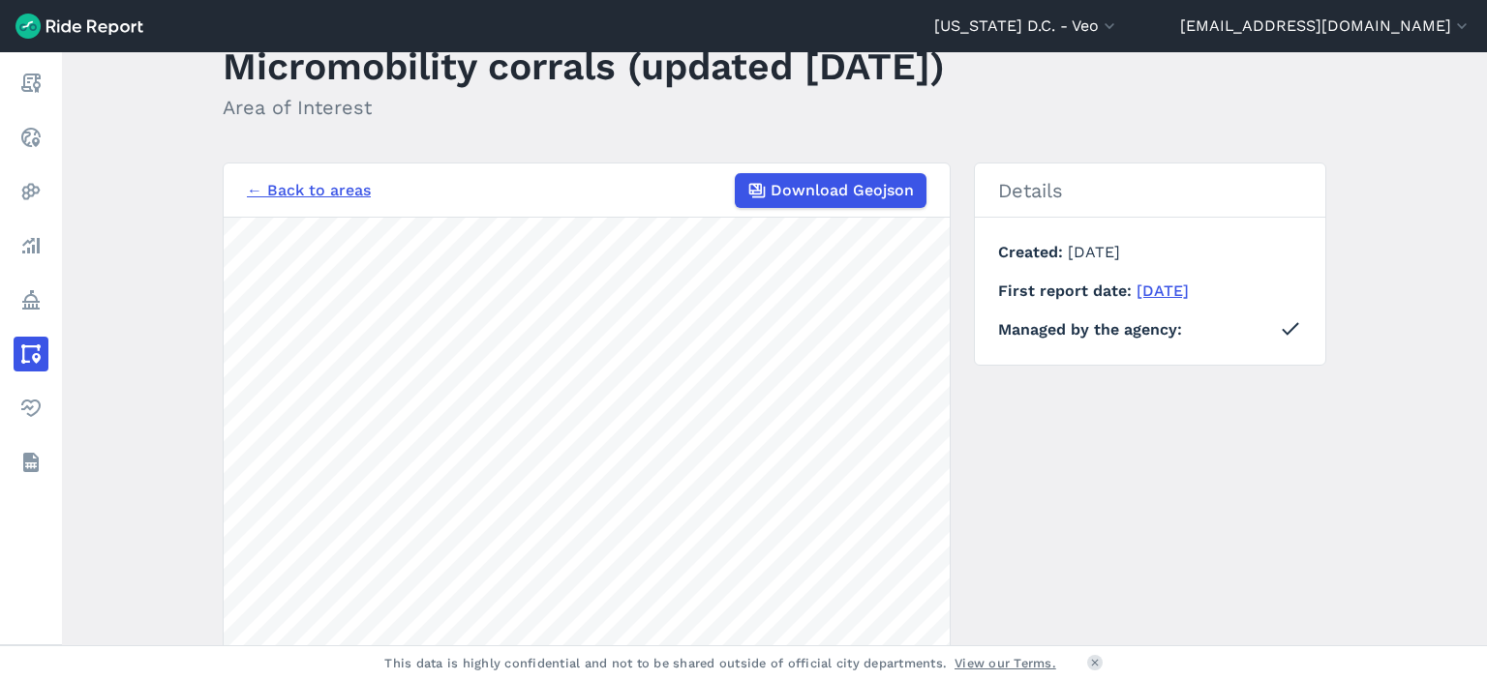
scroll to position [290, 0]
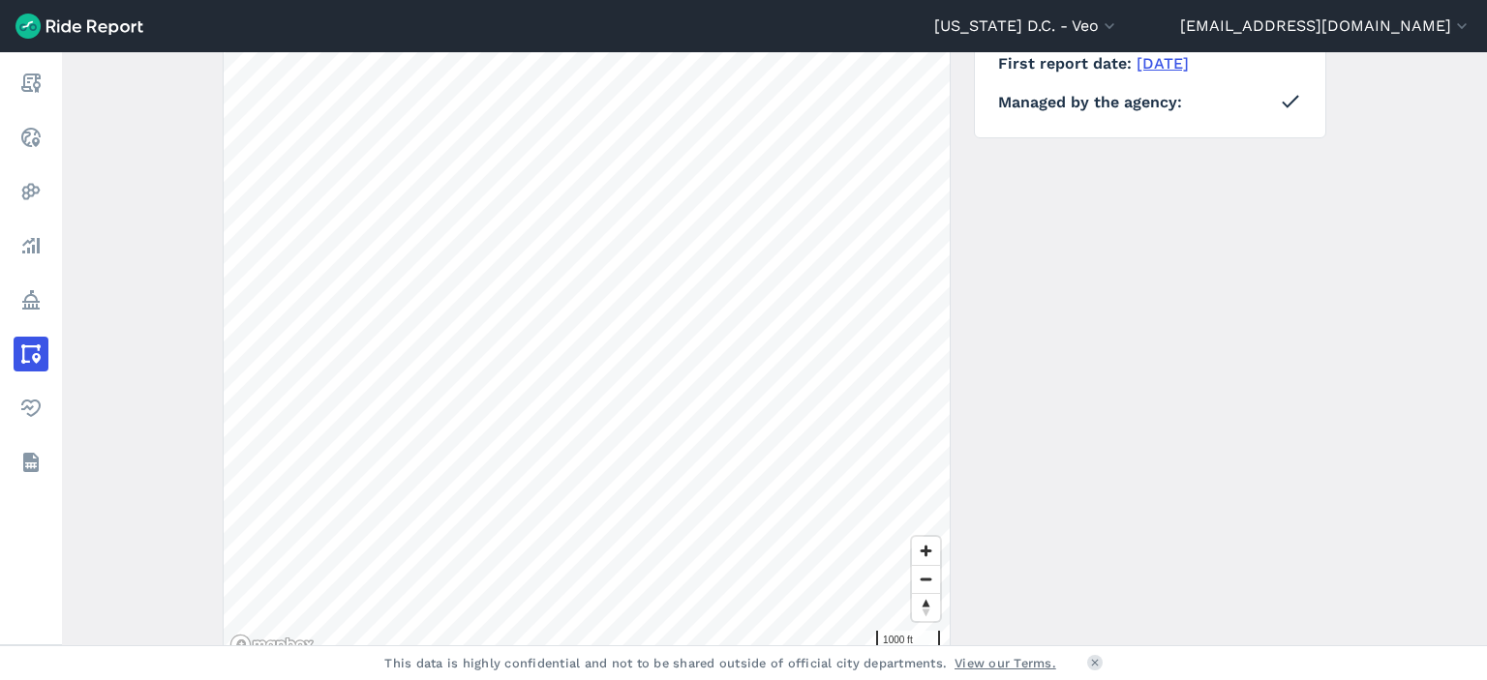
click at [910, 665] on div "[US_STATE] D.C. - Veo All Service Areas [GEOGRAPHIC_DATA] - [GEOGRAPHIC_DATA][P…" at bounding box center [743, 340] width 1487 height 680
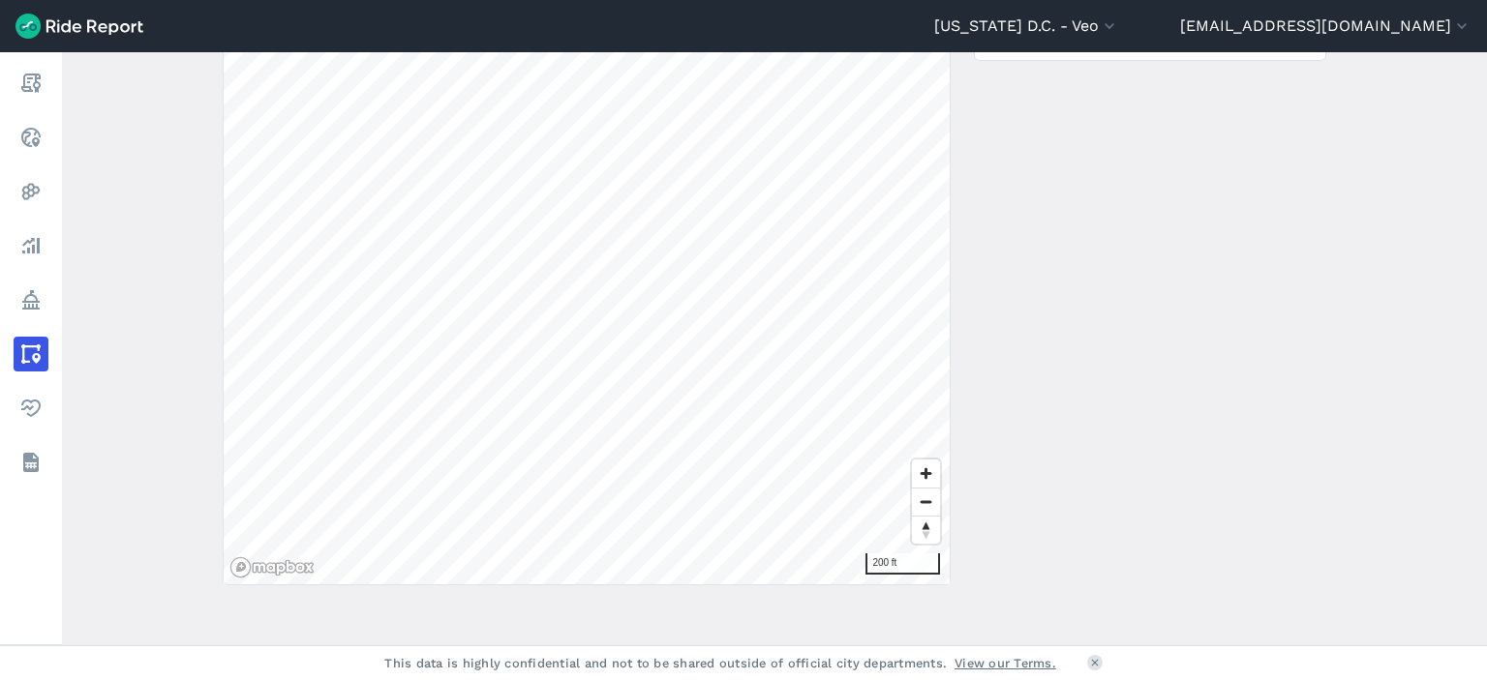
scroll to position [376, 0]
click at [1272, 313] on div "← Back to areas Download Geojson 200 ft Details Created [DATE] First report dat…" at bounding box center [774, 214] width 1103 height 728
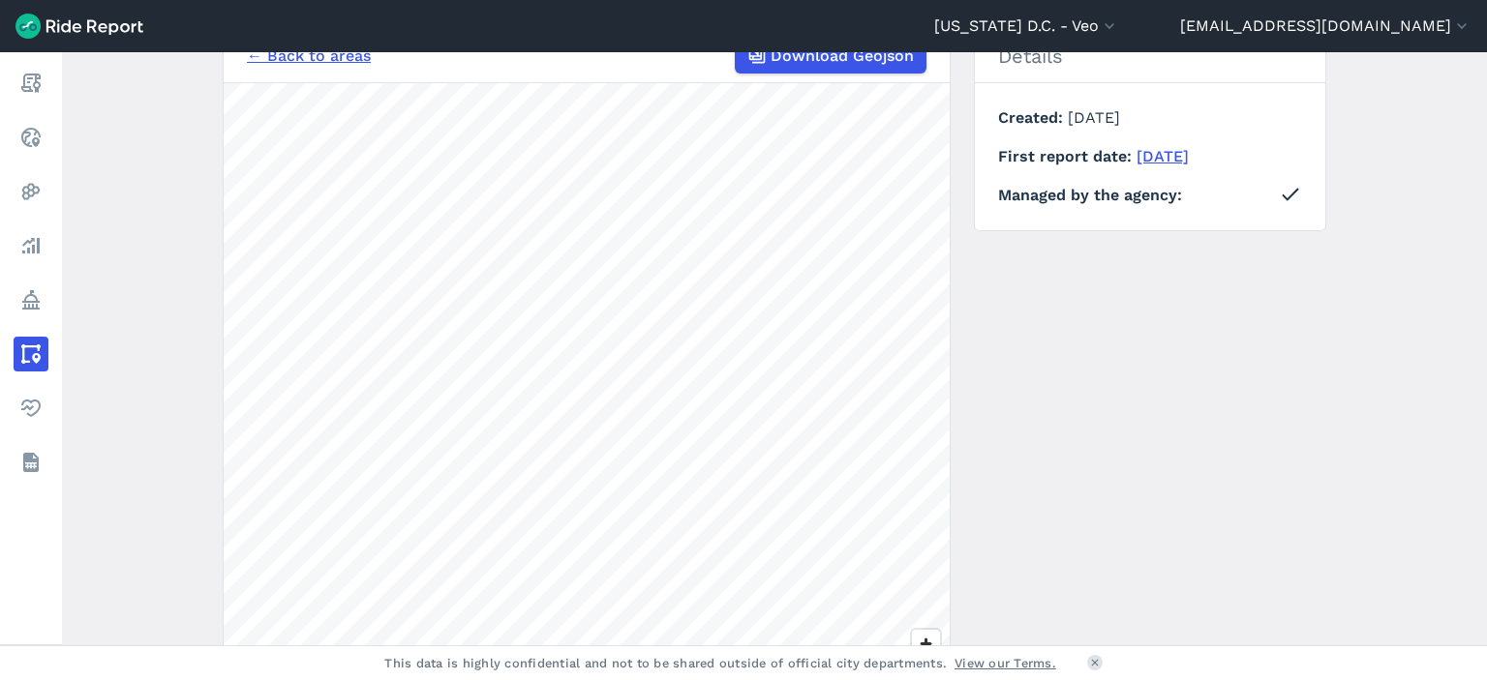
scroll to position [290, 0]
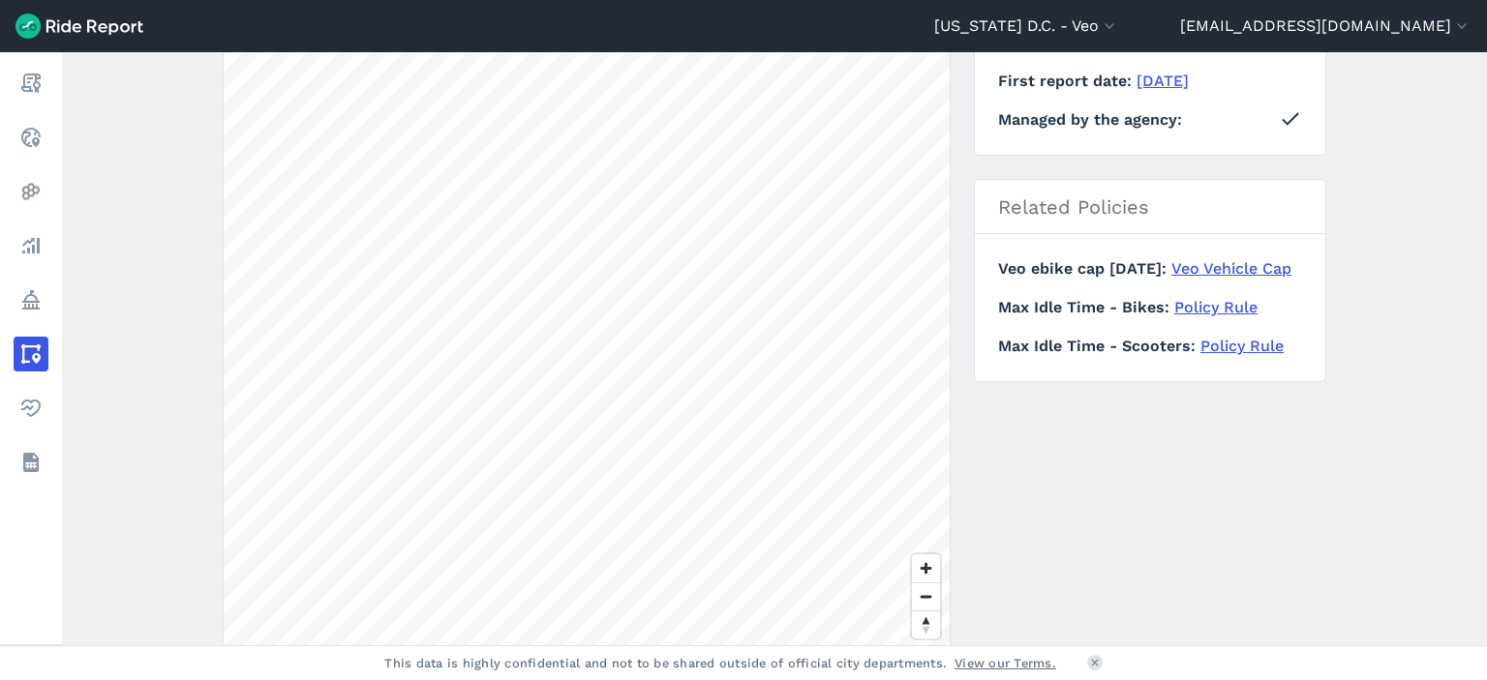
scroll to position [484, 0]
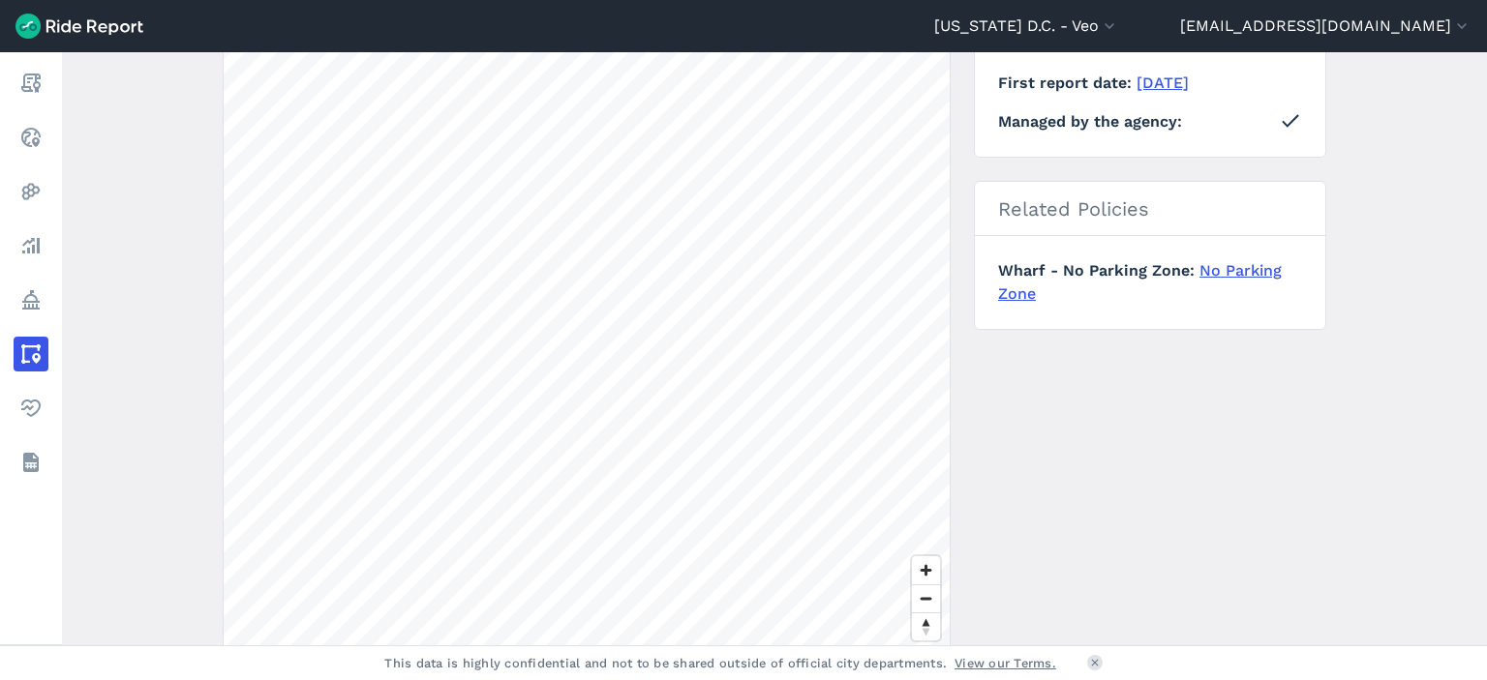
scroll to position [376, 0]
